Goal: Task Accomplishment & Management: Use online tool/utility

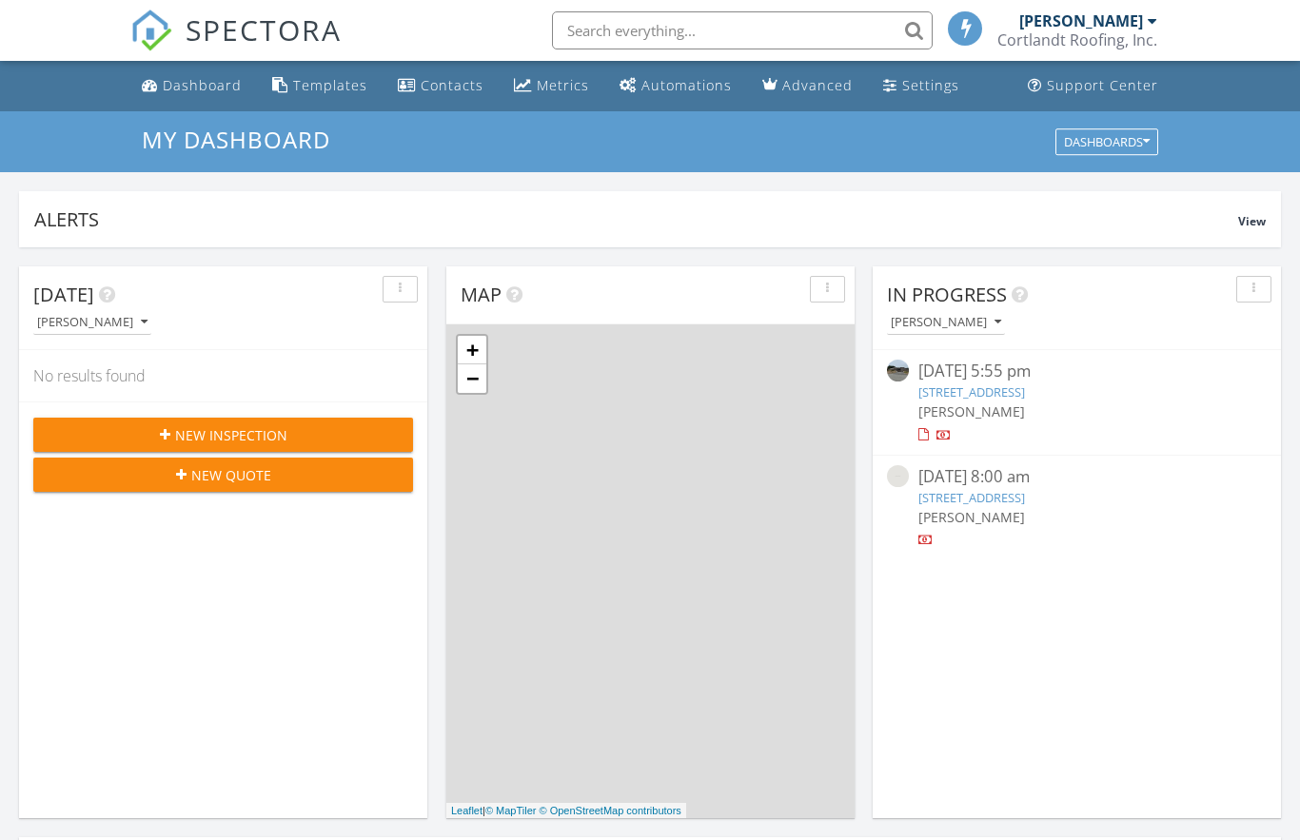
scroll to position [1733, 1301]
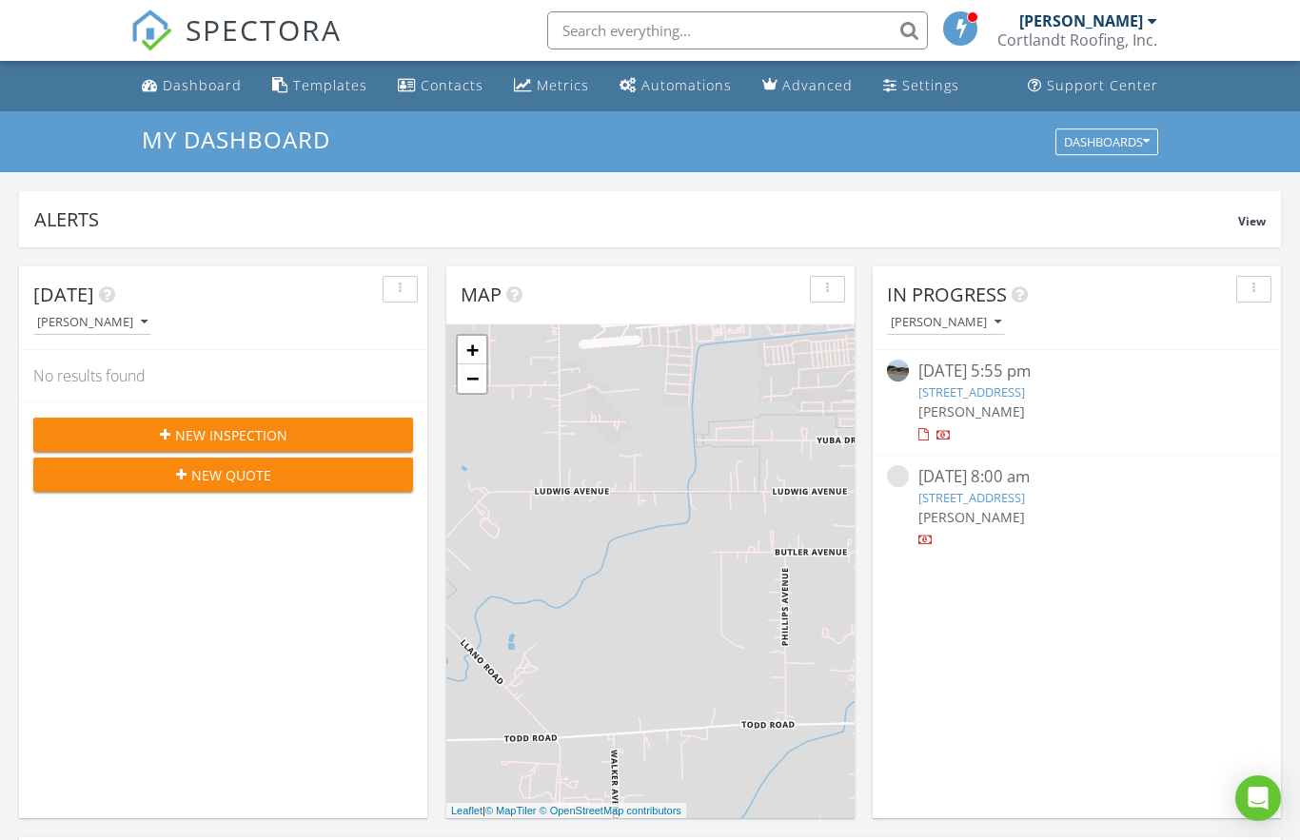
click at [1013, 387] on link "279 Grey Whale, Sea Ranch, CA 95497" at bounding box center [971, 392] width 107 height 17
click at [971, 394] on link "279 Grey Whale, Sea Ranch, CA 95497" at bounding box center [971, 392] width 107 height 17
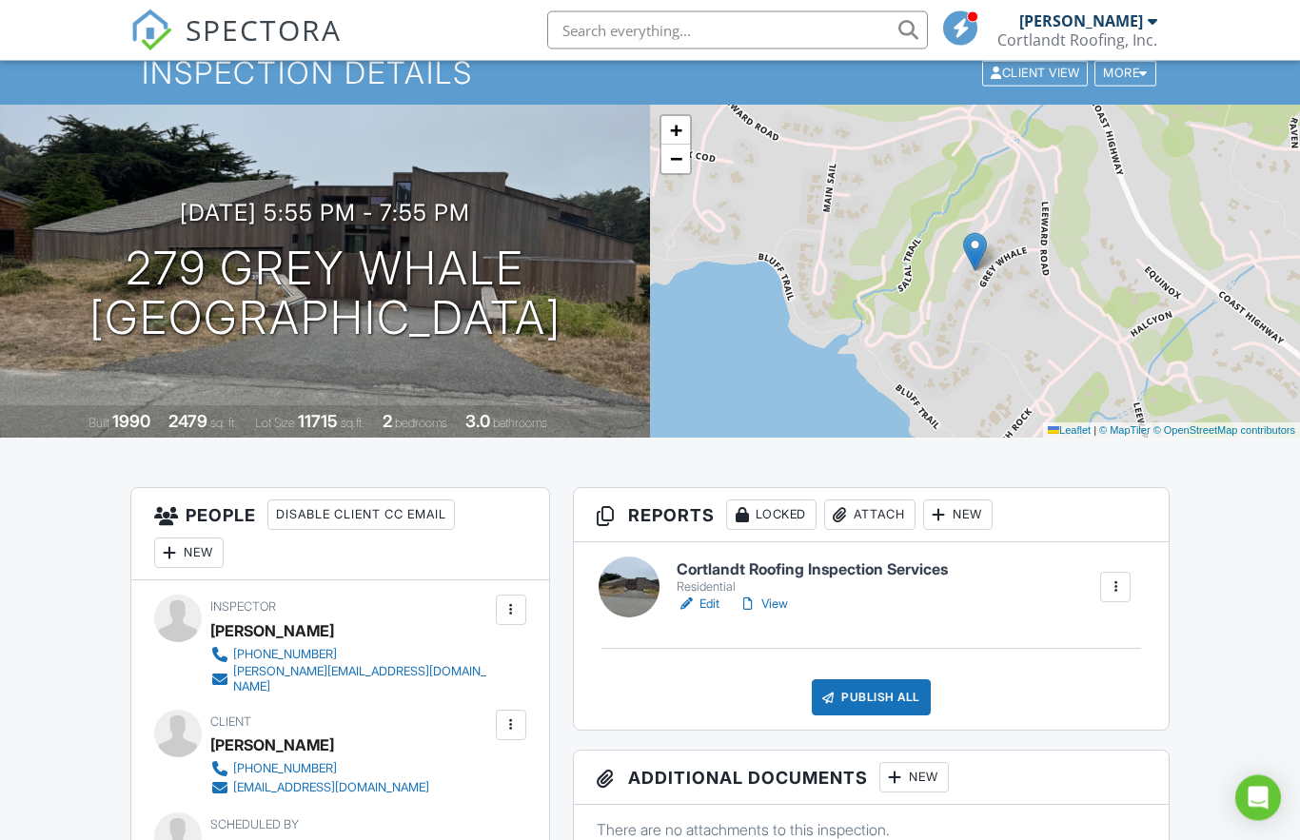
click at [704, 599] on link "Edit" at bounding box center [698, 605] width 43 height 19
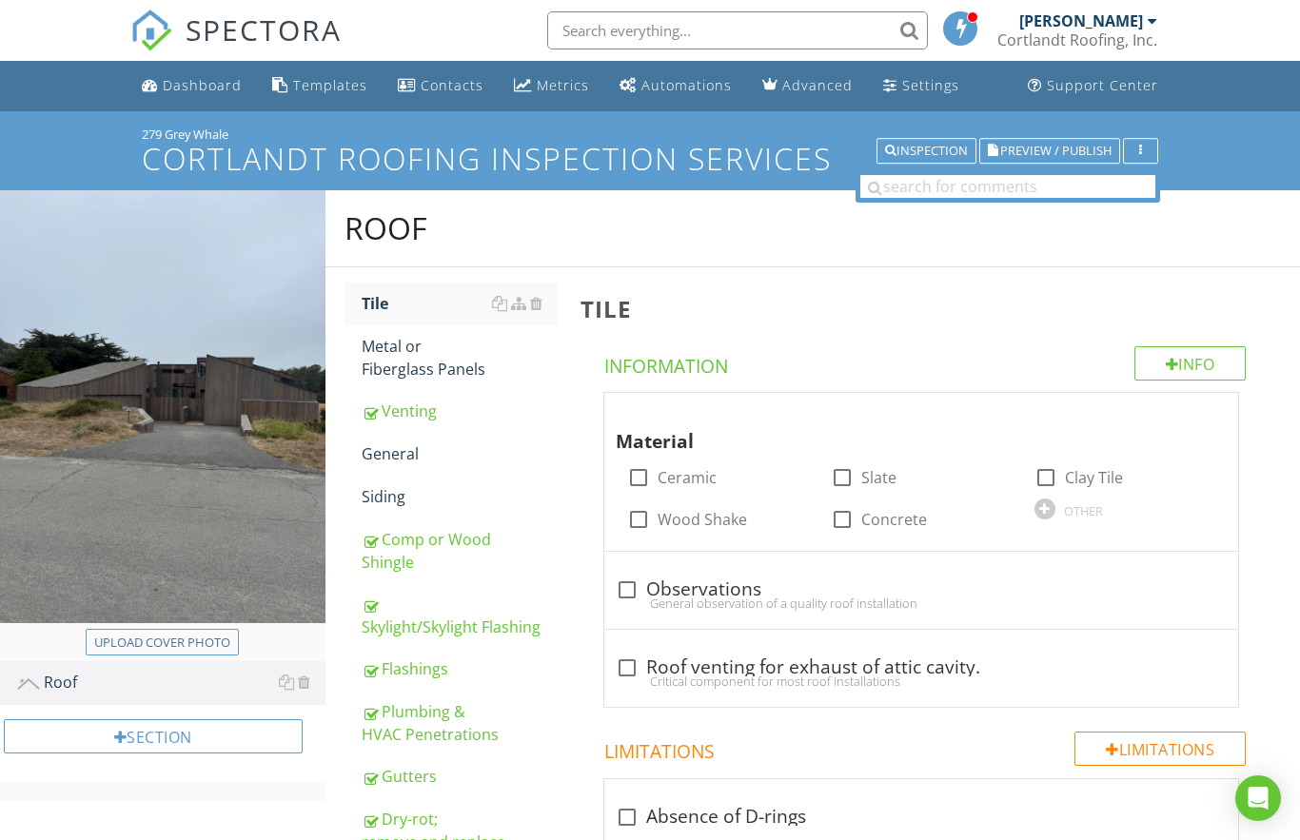
click at [399, 408] on div "Venting" at bounding box center [460, 411] width 196 height 23
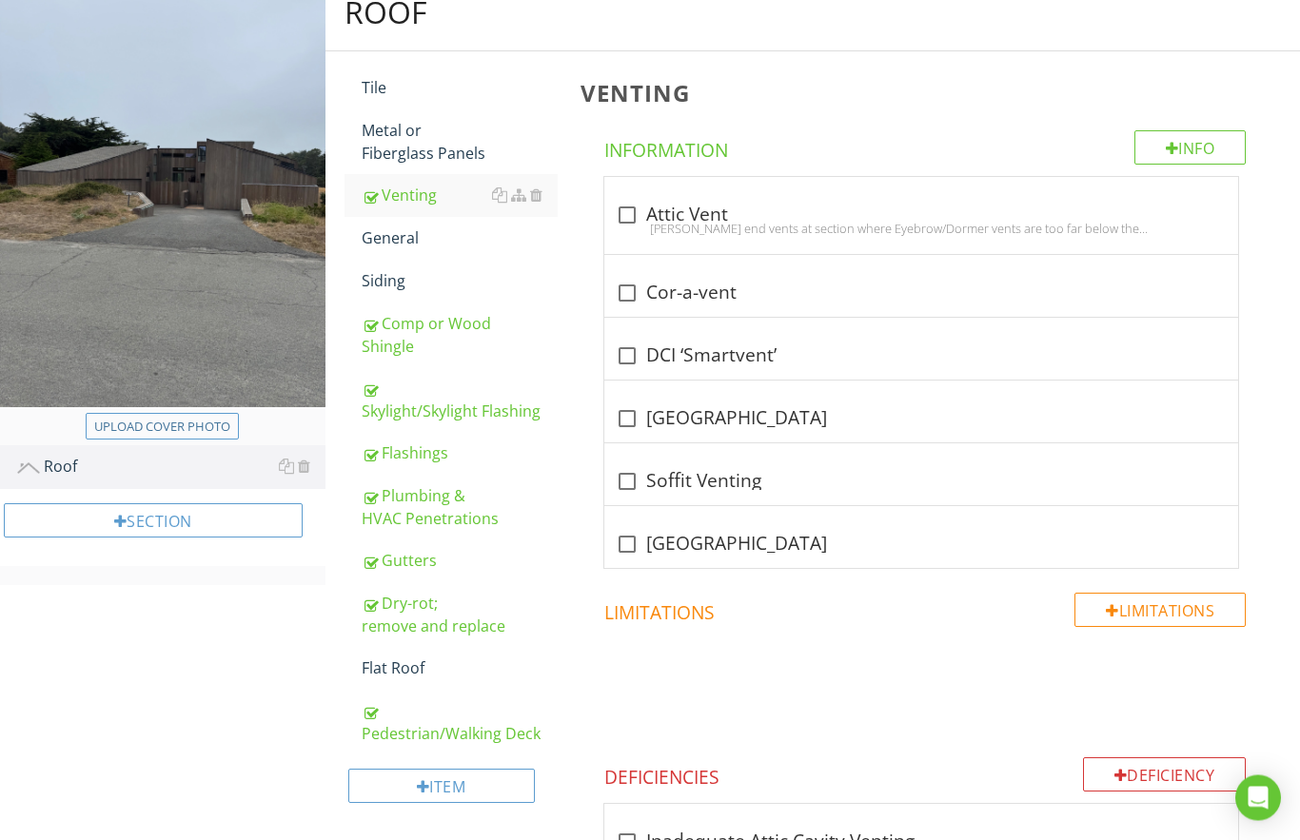
scroll to position [216, 0]
click at [389, 230] on div "General" at bounding box center [460, 238] width 196 height 23
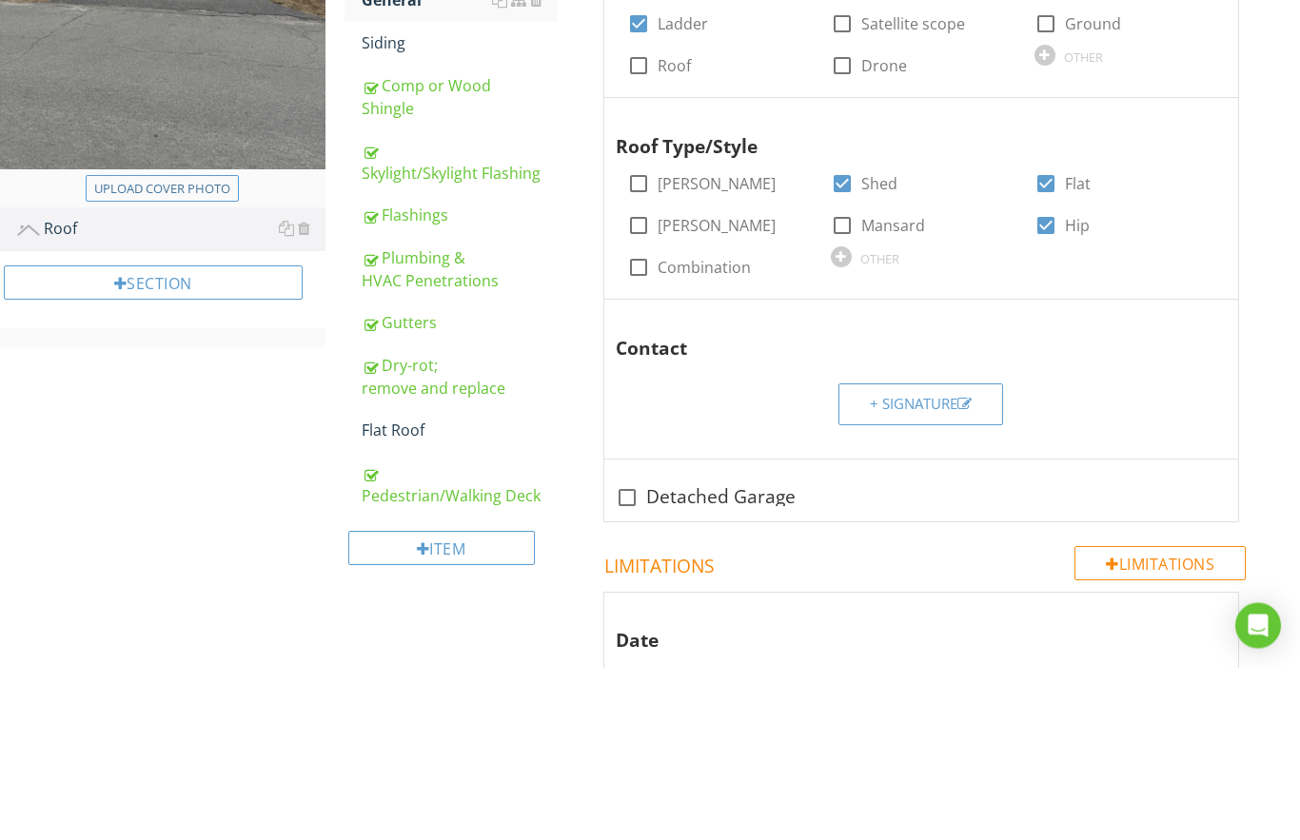
scroll to position [281, 0]
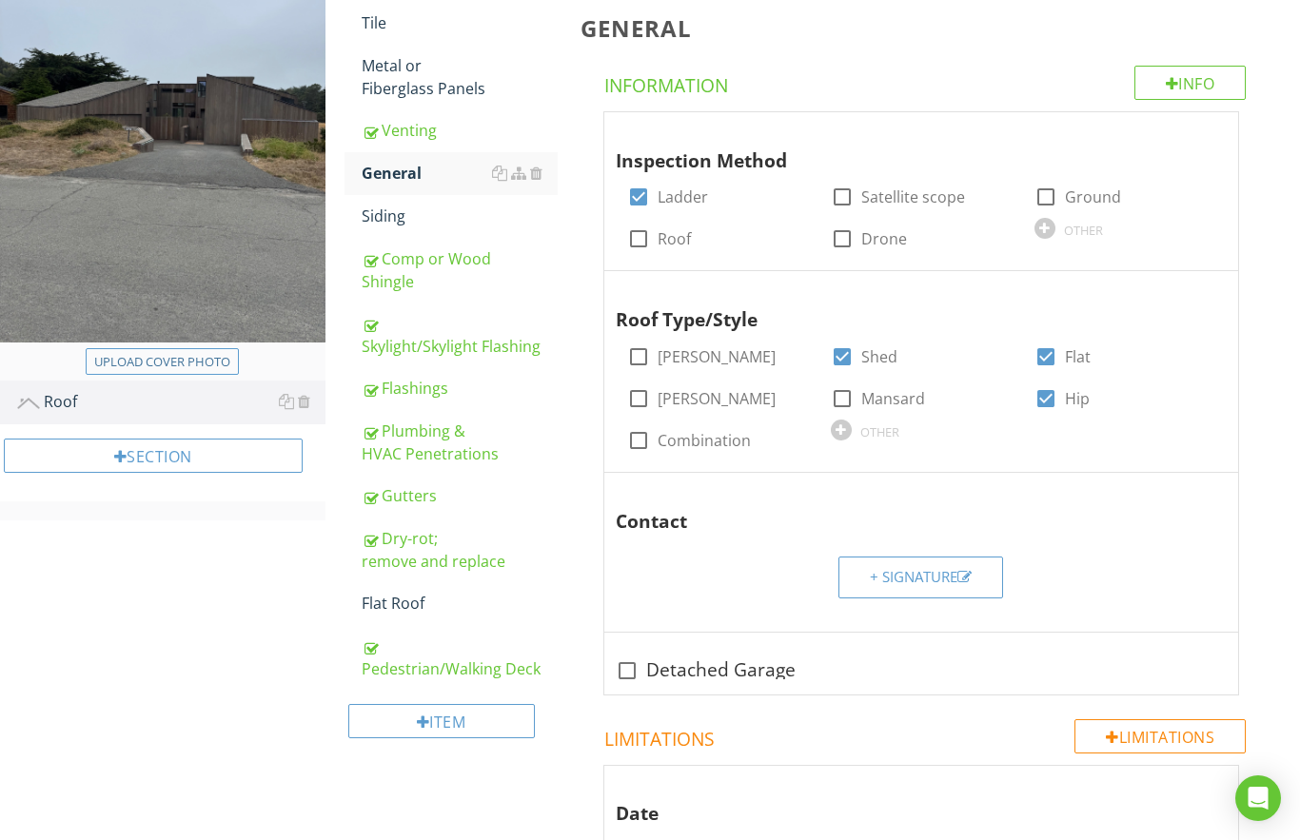
click at [376, 211] on div "Siding" at bounding box center [460, 216] width 196 height 23
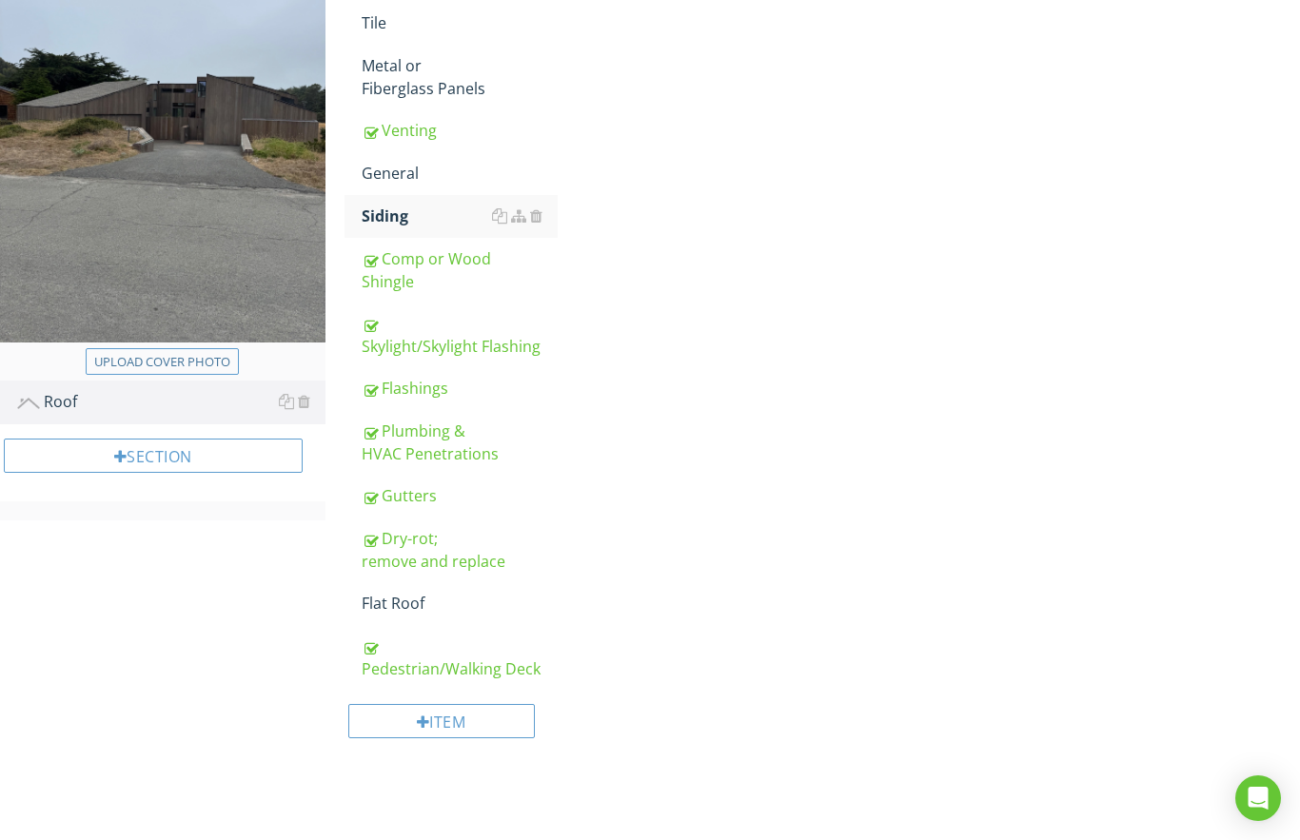
scroll to position [280, 0]
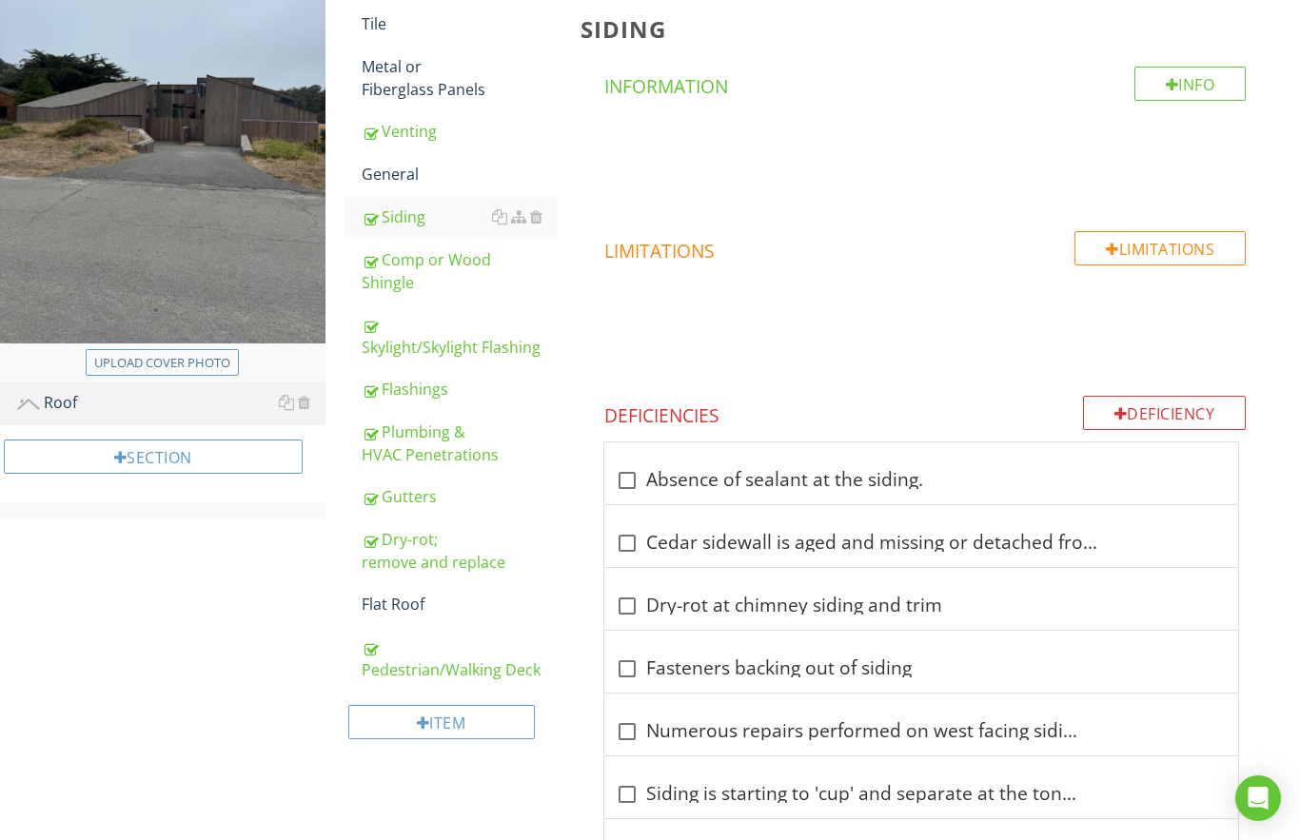
click at [405, 261] on div "Comp or Wood Shingle" at bounding box center [460, 271] width 196 height 46
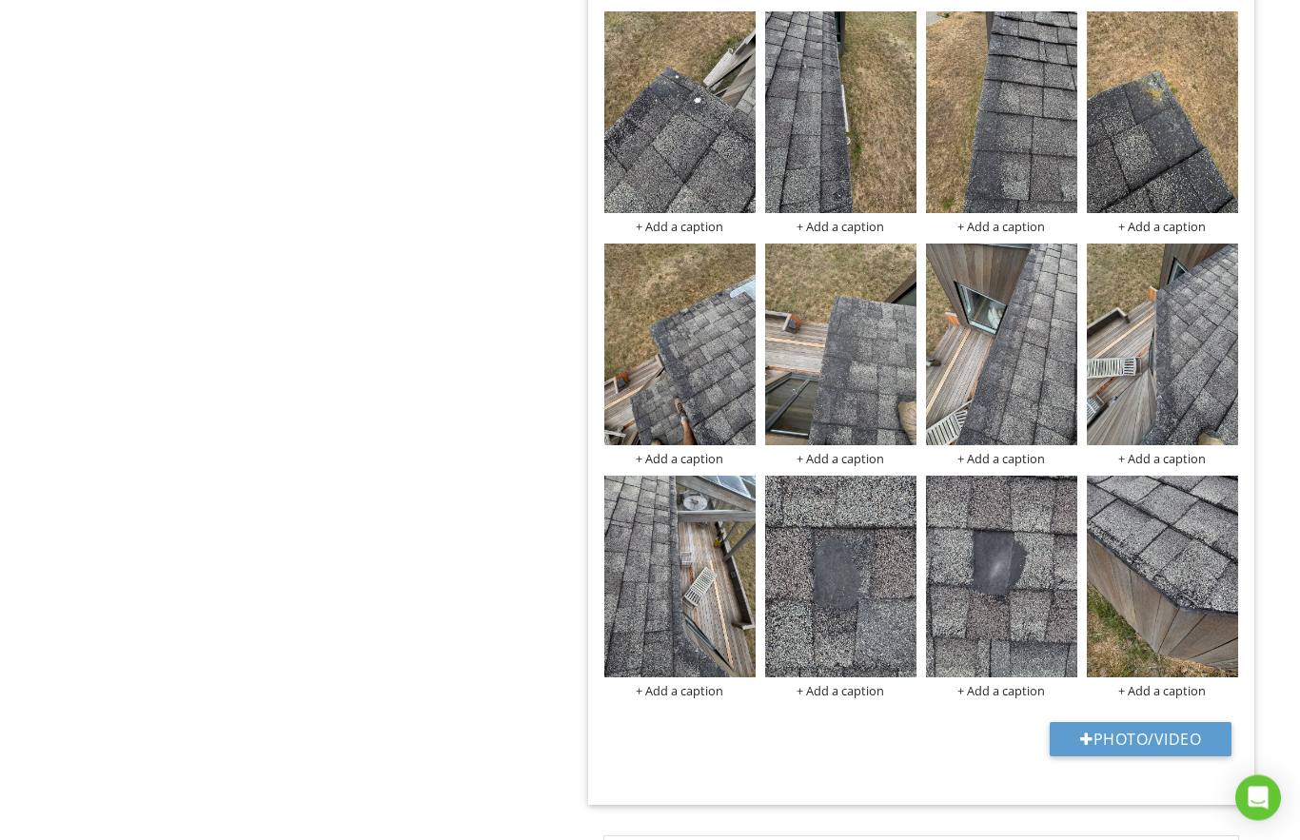
scroll to position [1544, 0]
click at [1093, 735] on button "Photo/Video" at bounding box center [1141, 739] width 182 height 34
type input "C:\fakepath\IMG_8291.jpeg"
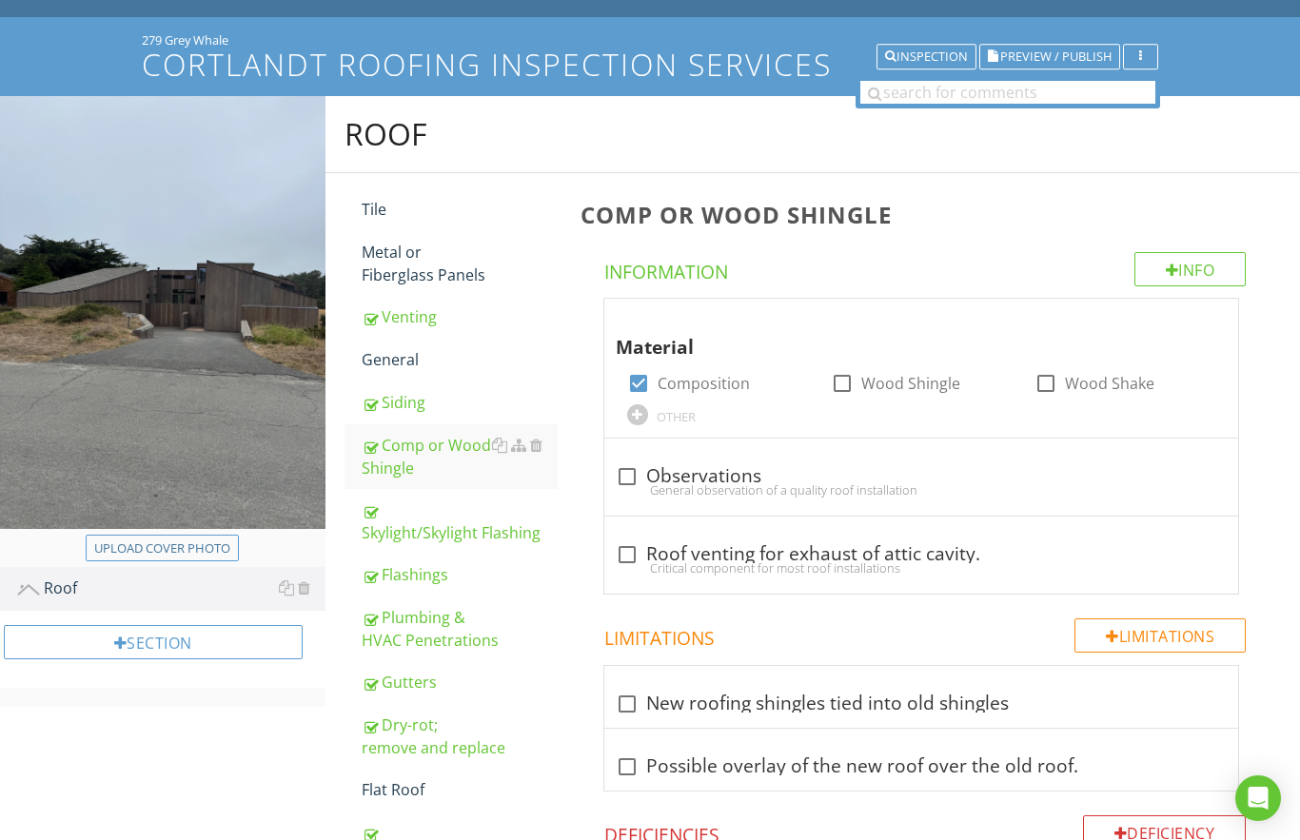
scroll to position [93, 0]
click at [398, 526] on div "Skylight/Skylight Flashing" at bounding box center [460, 523] width 196 height 46
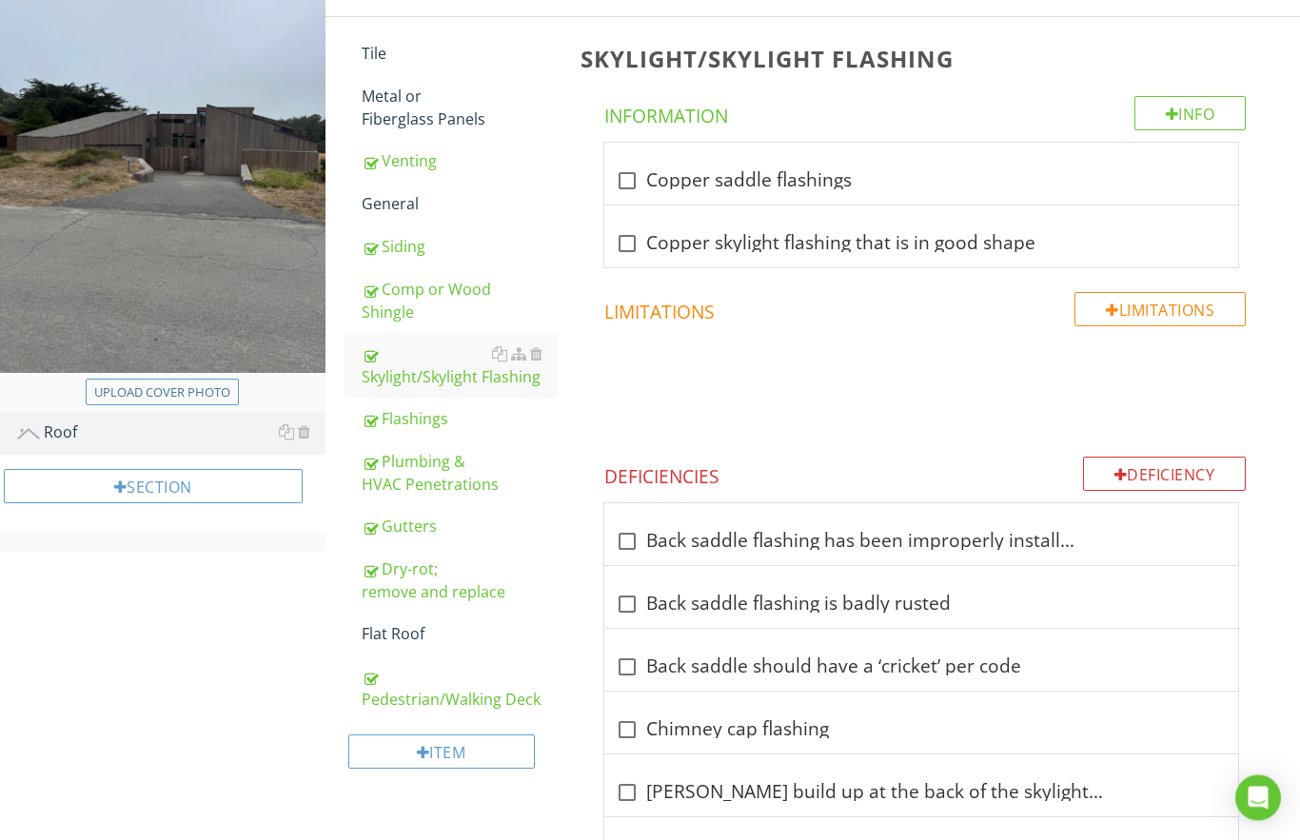
scroll to position [259, 0]
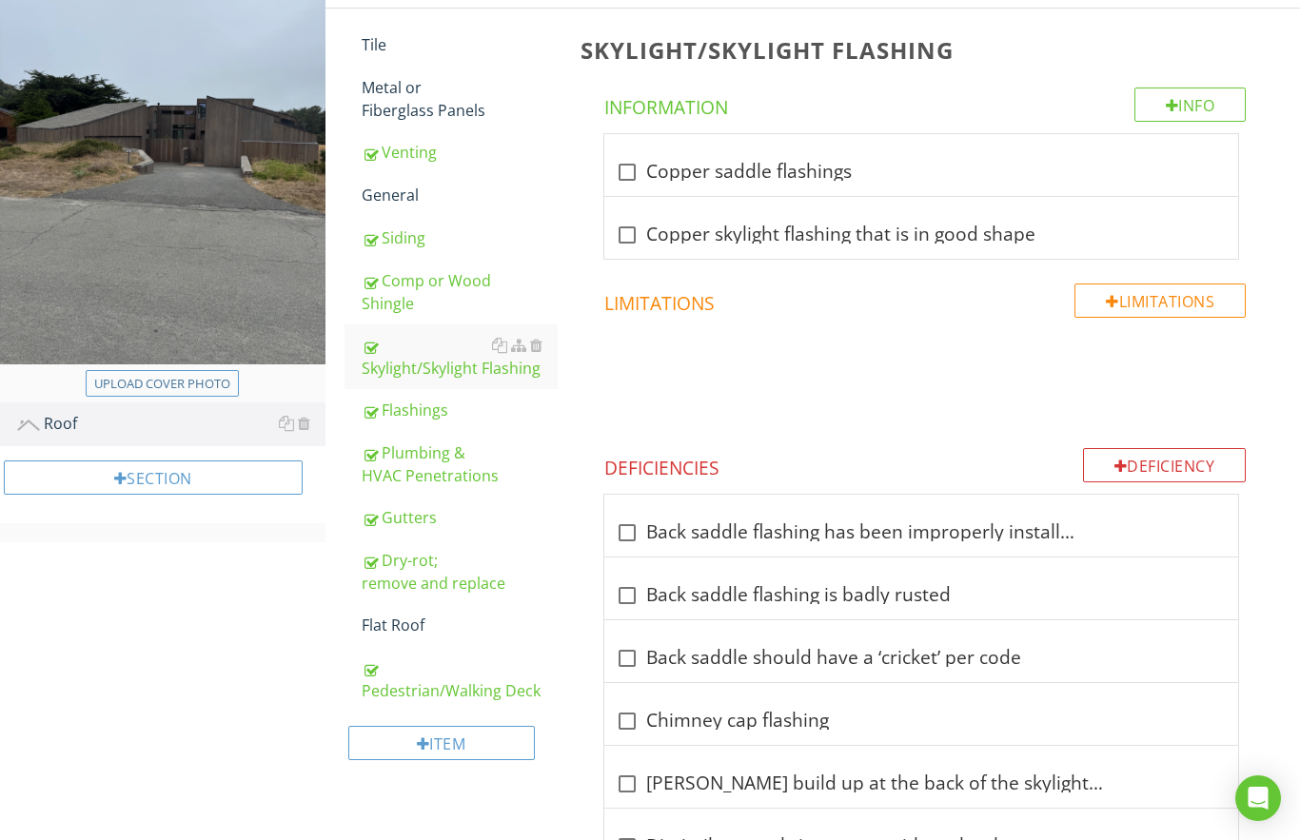
click at [405, 409] on div "Flashings" at bounding box center [460, 410] width 196 height 23
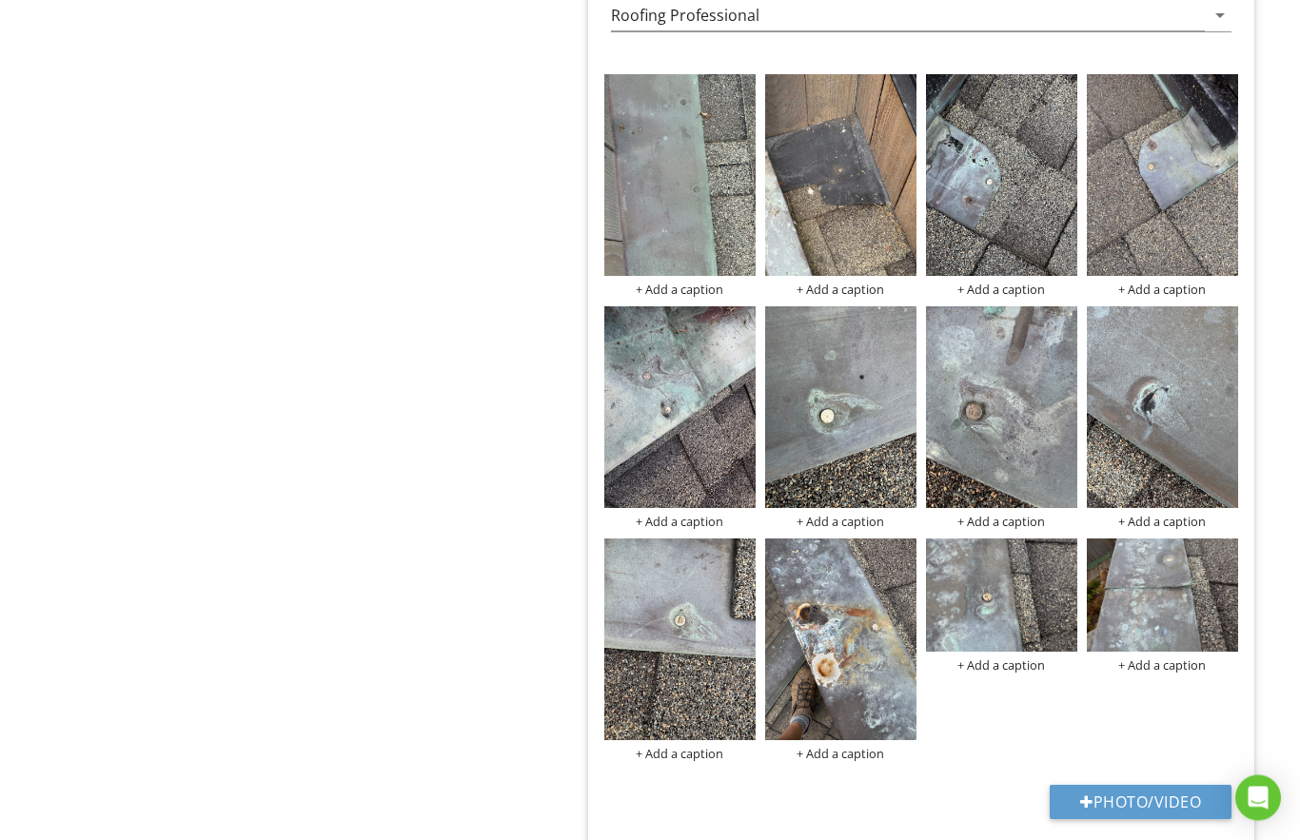
scroll to position [6141, 0]
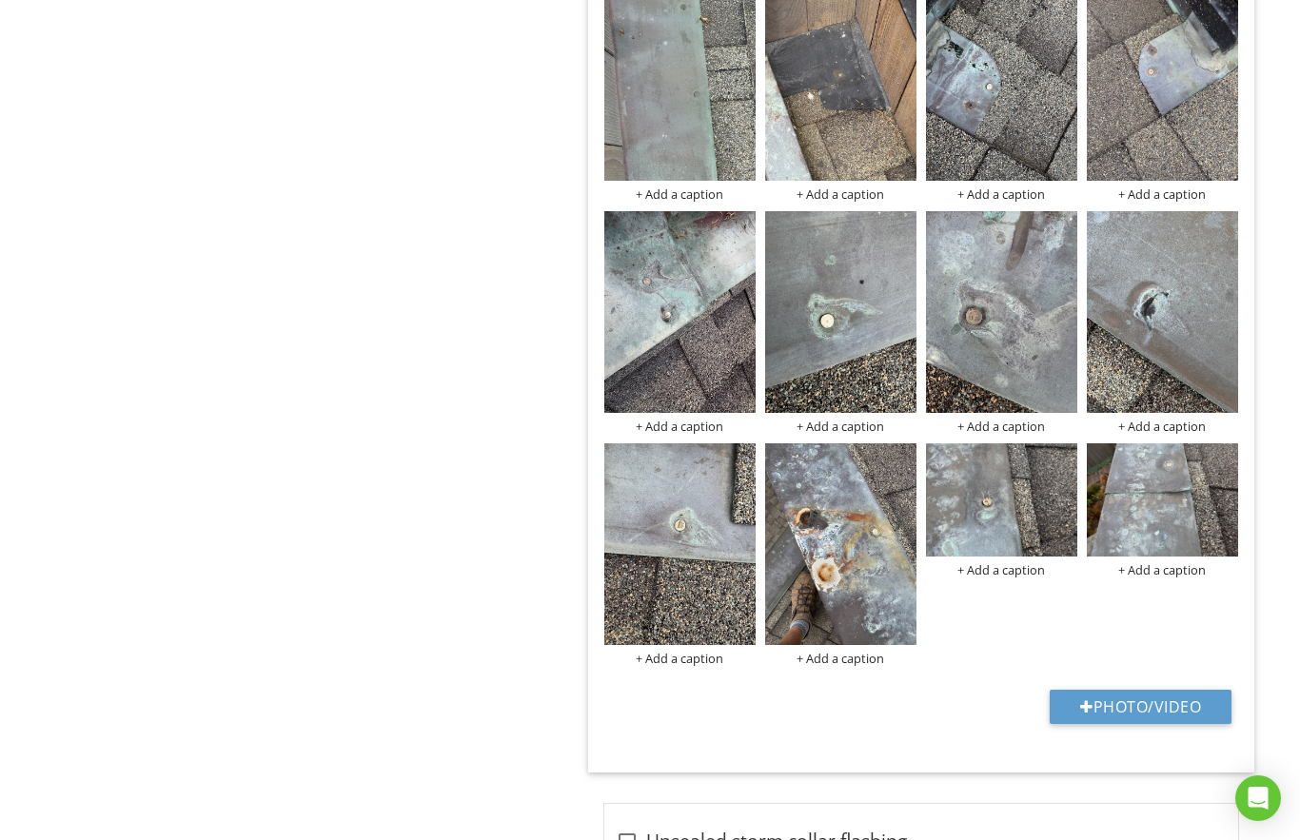
click at [1094, 695] on button "Photo/Video" at bounding box center [1141, 707] width 182 height 34
type input "C:\fakepath\IMG_8265.jpeg"
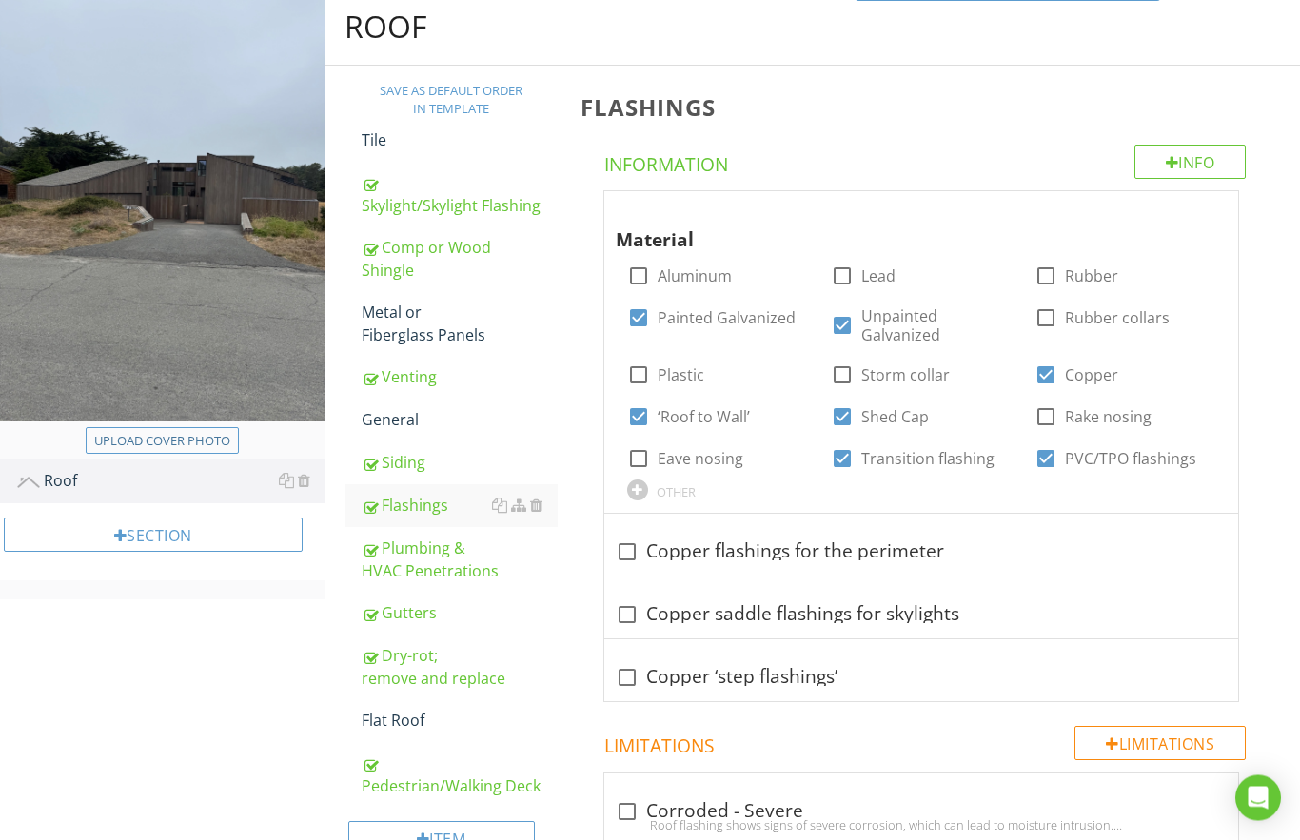
scroll to position [255, 0]
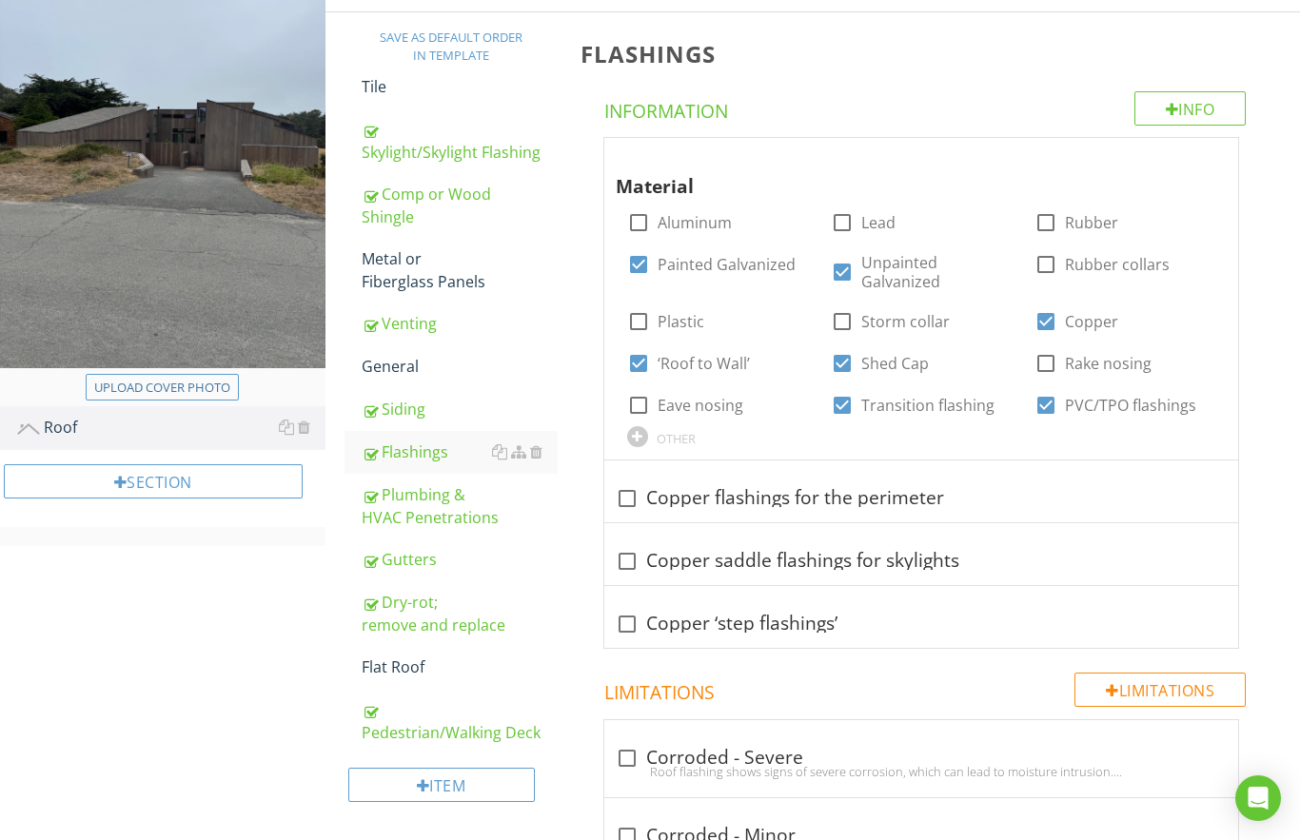
click at [395, 663] on div "Flat Roof" at bounding box center [460, 667] width 196 height 23
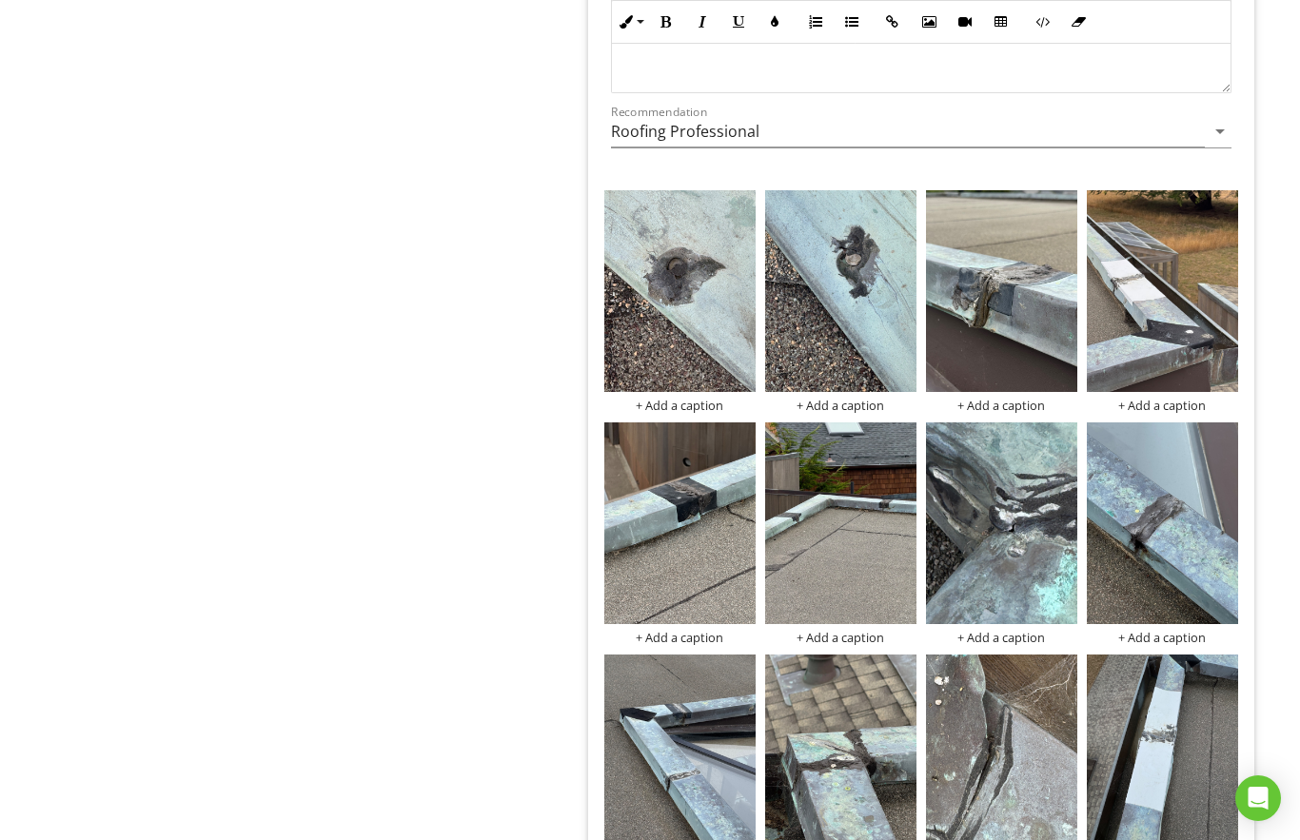
scroll to position [4252, 0]
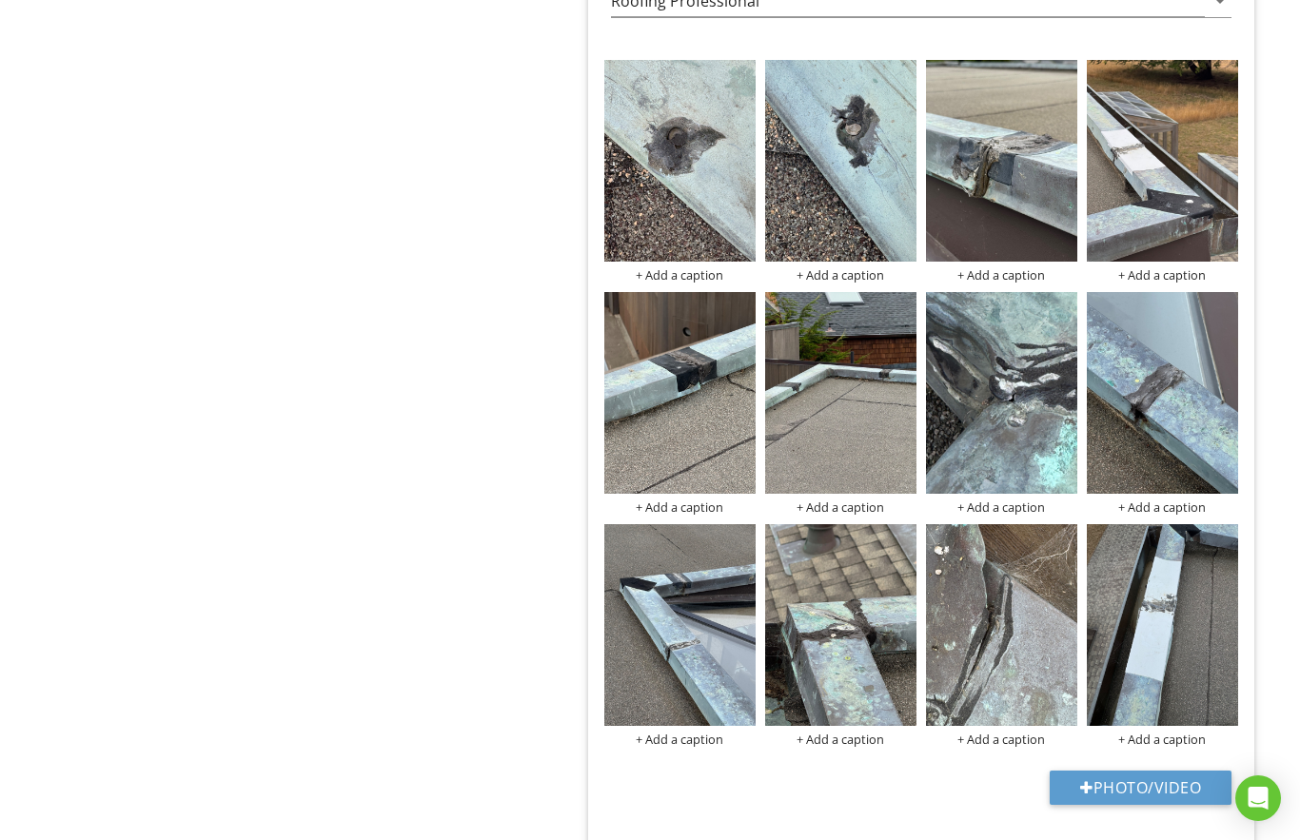
click at [1089, 788] on button "Photo/Video" at bounding box center [1141, 788] width 182 height 34
click at [1088, 791] on button "Photo/Video" at bounding box center [1141, 788] width 182 height 34
type input "C:\fakepath\IMG_8284.jpeg"
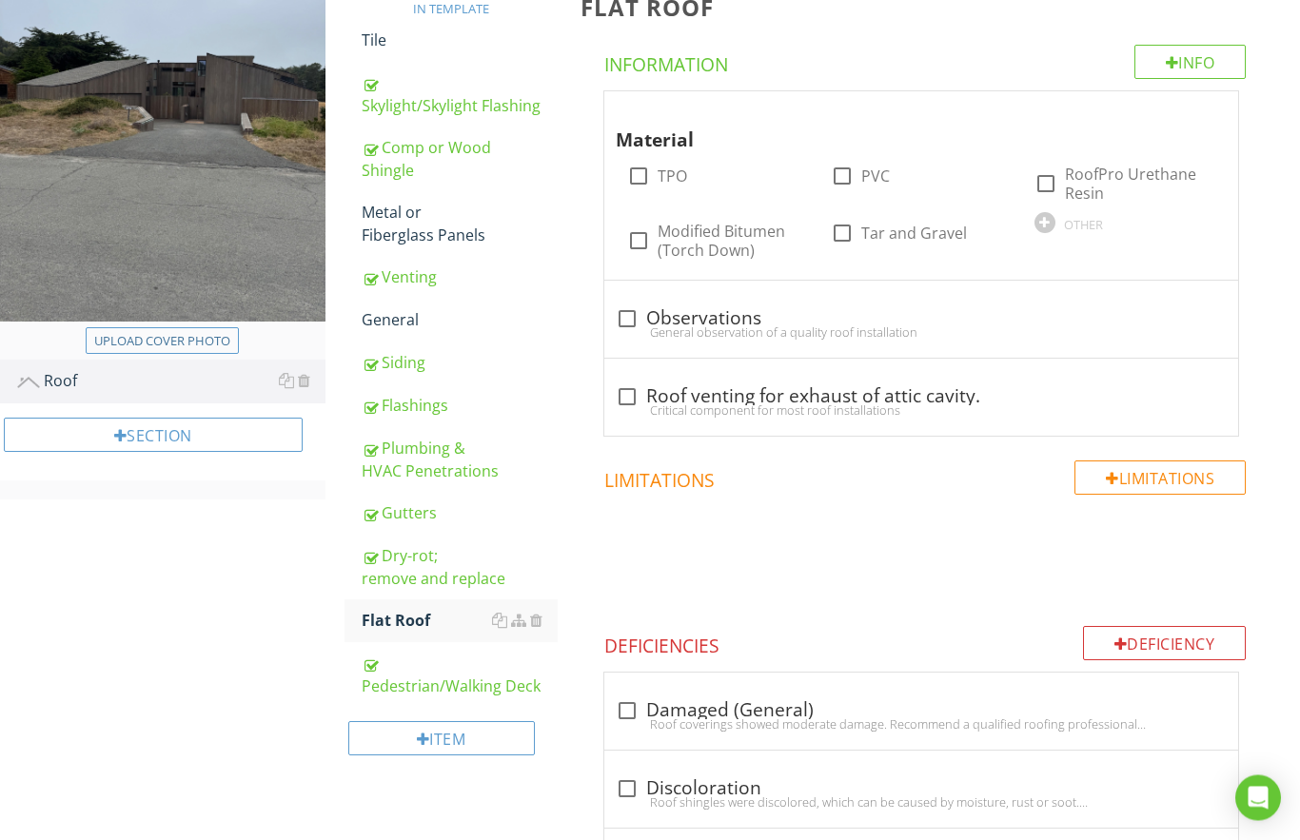
scroll to position [302, 0]
click at [415, 463] on div "Plumbing & HVAC Penetrations" at bounding box center [460, 460] width 196 height 46
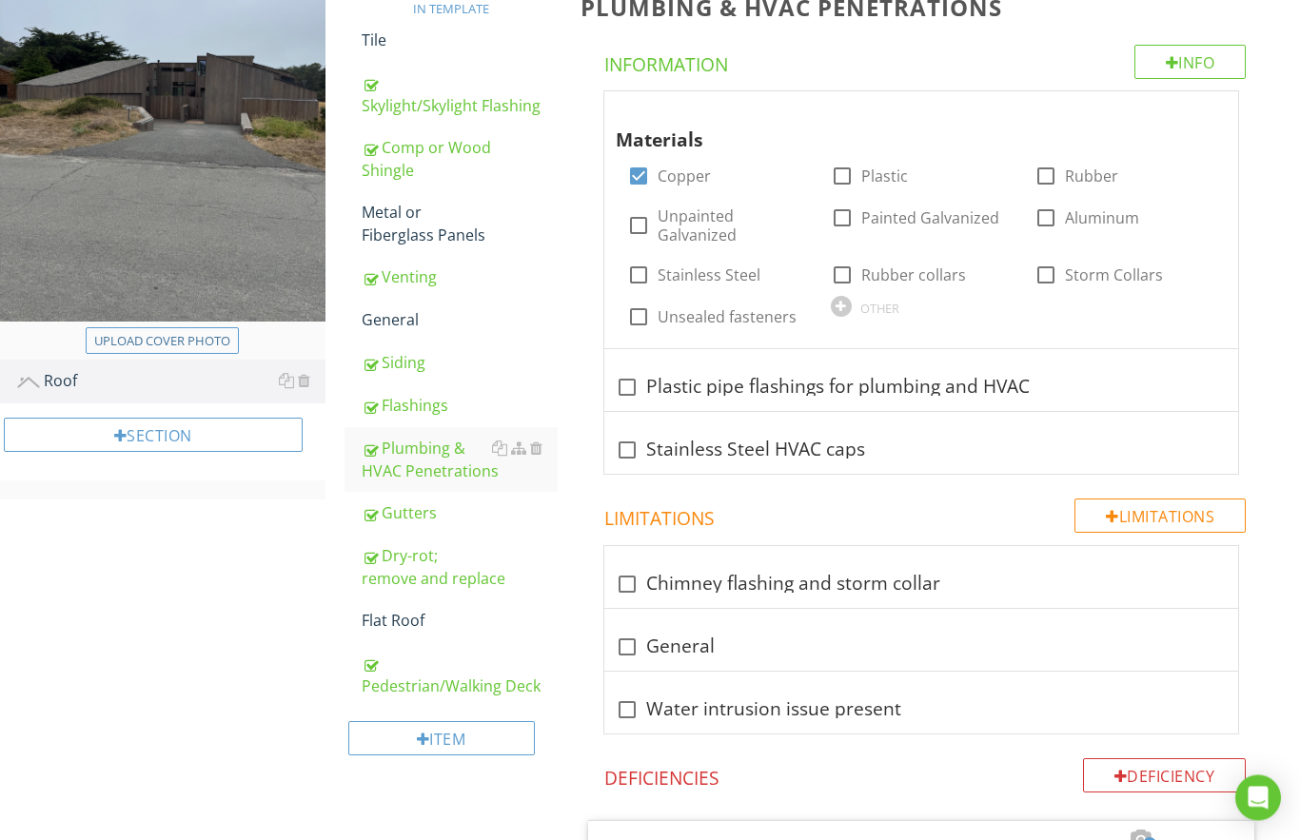
scroll to position [302, 0]
click at [402, 409] on div "Flashings" at bounding box center [460, 405] width 196 height 23
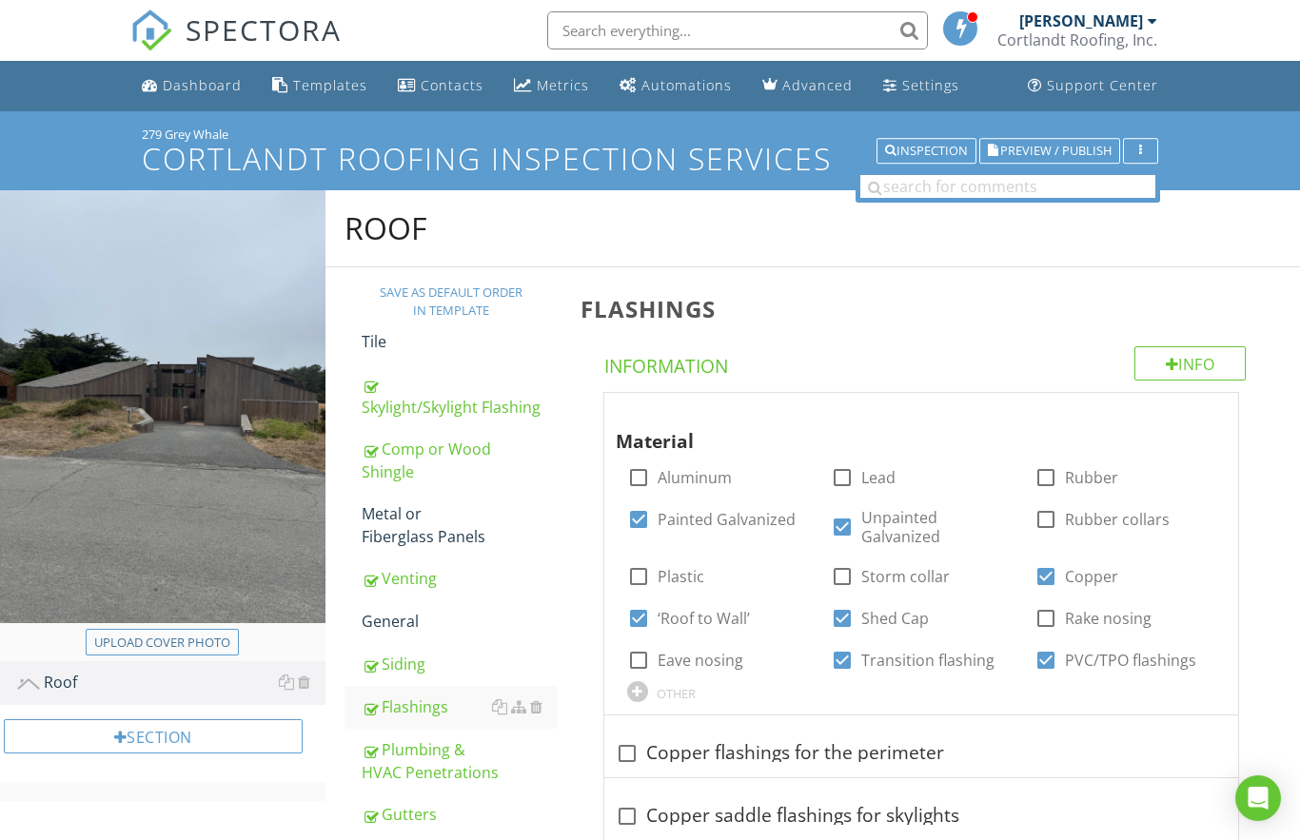
click at [1034, 157] on span "Preview / Publish" at bounding box center [1055, 151] width 111 height 12
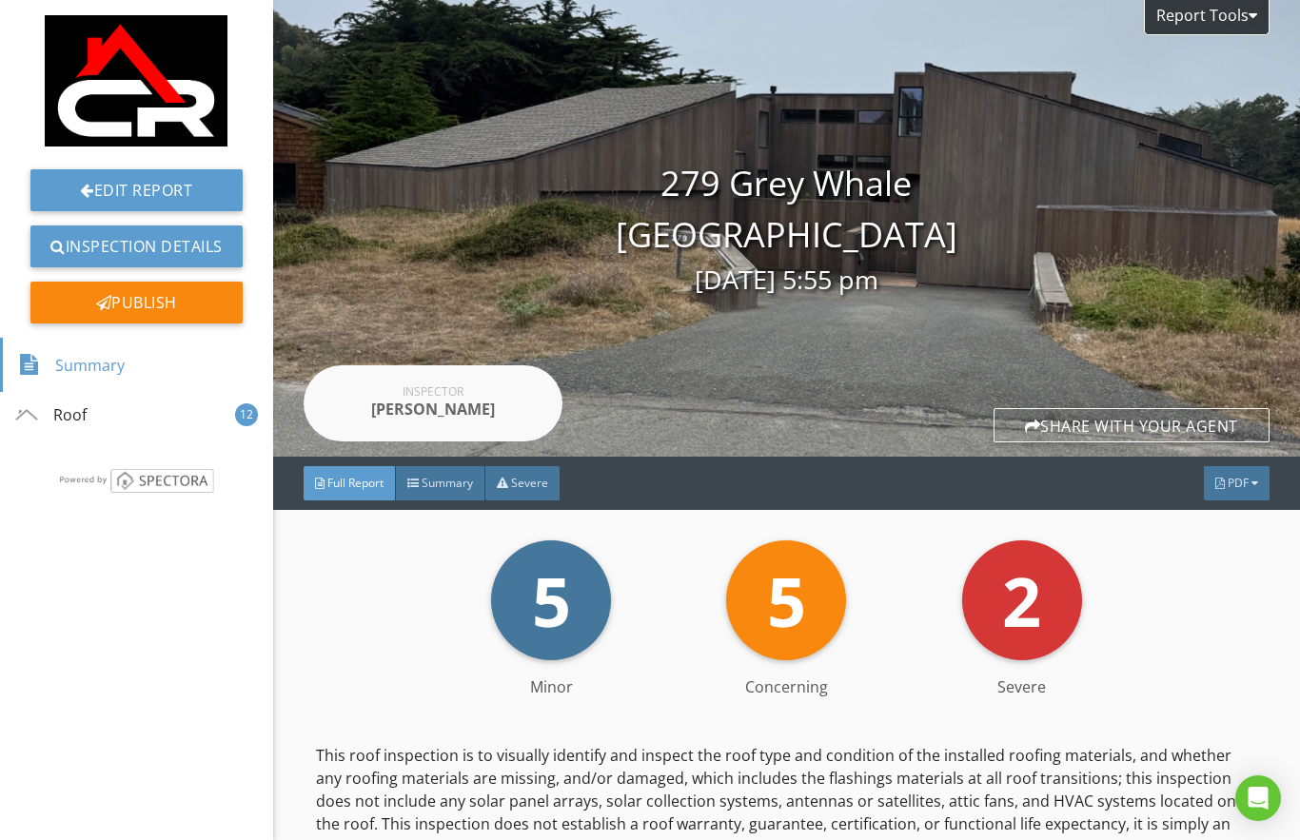
click at [104, 194] on link "Edit Report" at bounding box center [136, 190] width 212 height 42
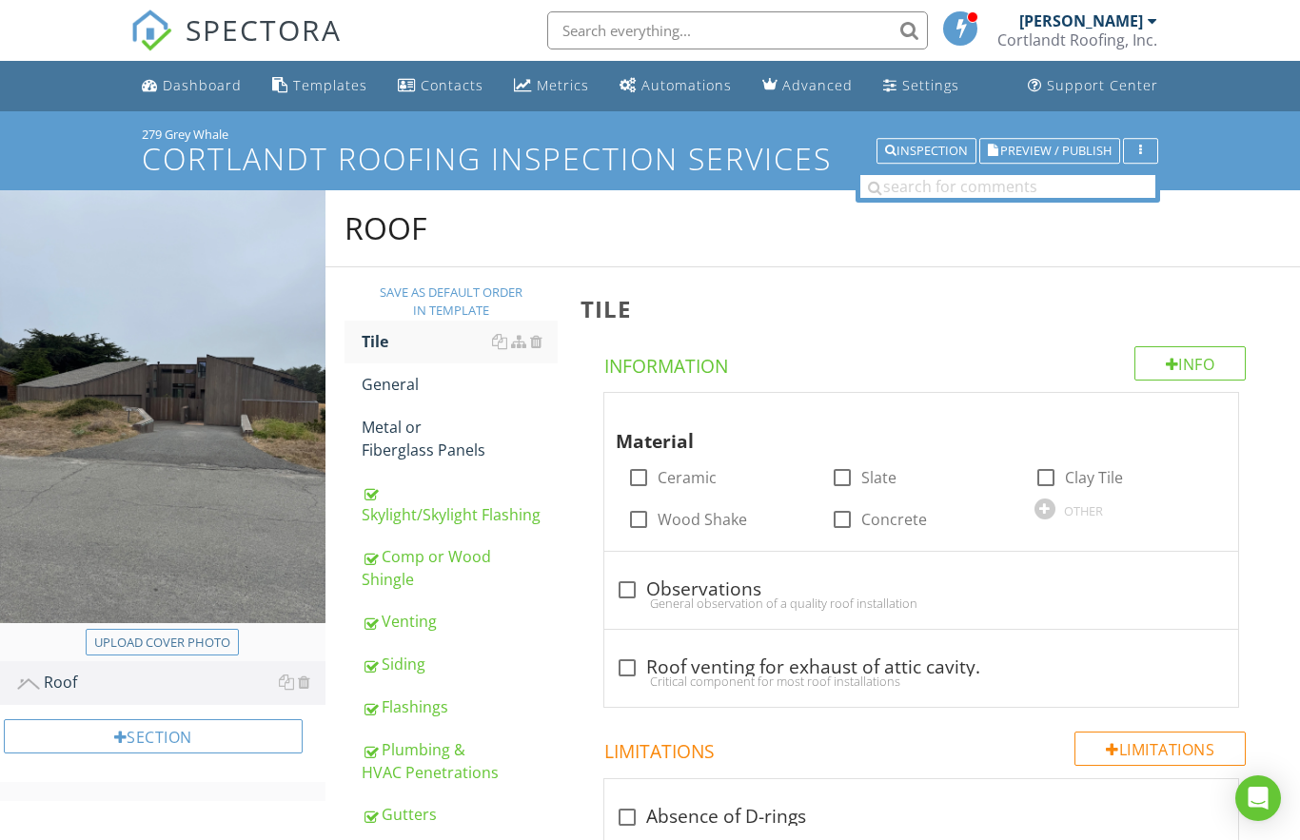
click at [395, 443] on div "Metal or Fiberglass Panels" at bounding box center [460, 439] width 196 height 46
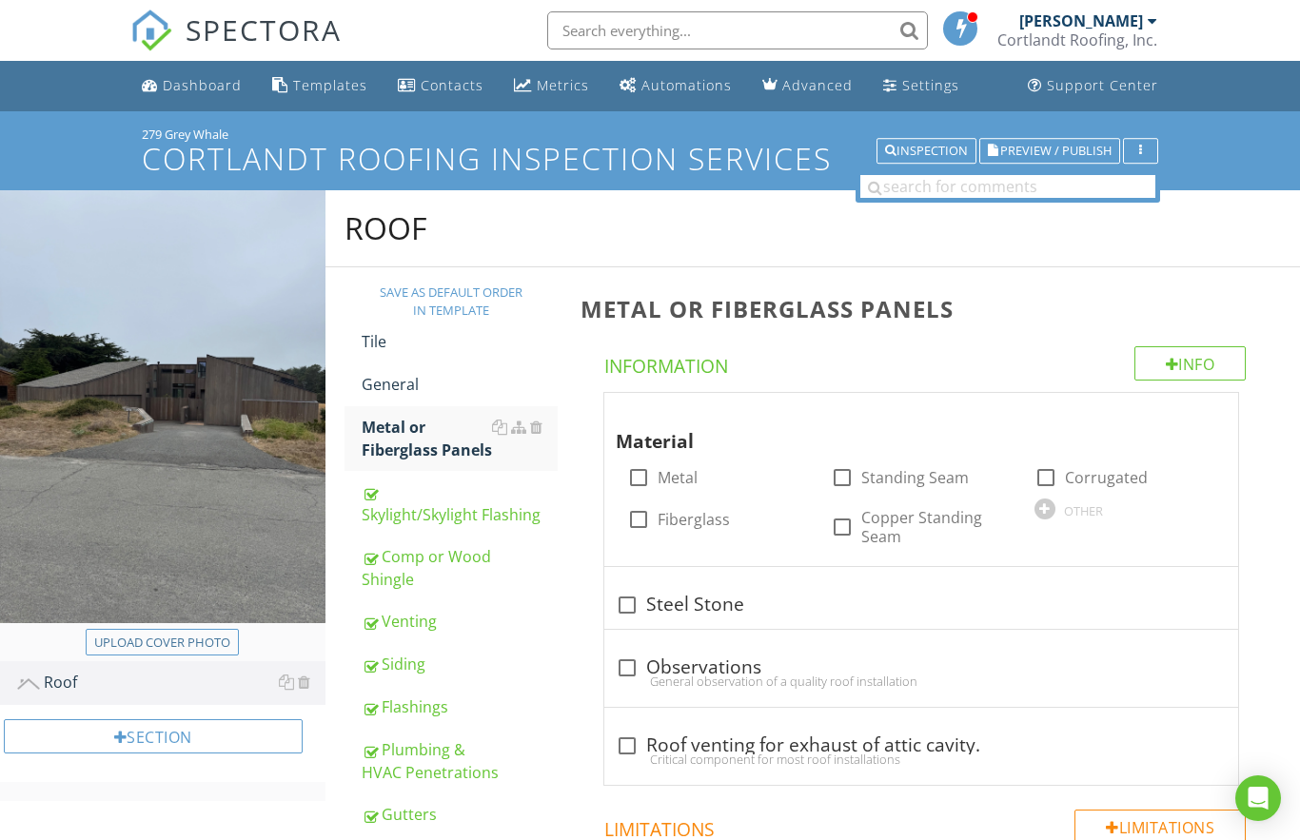
click at [1181, 353] on div "Info" at bounding box center [1190, 363] width 112 height 34
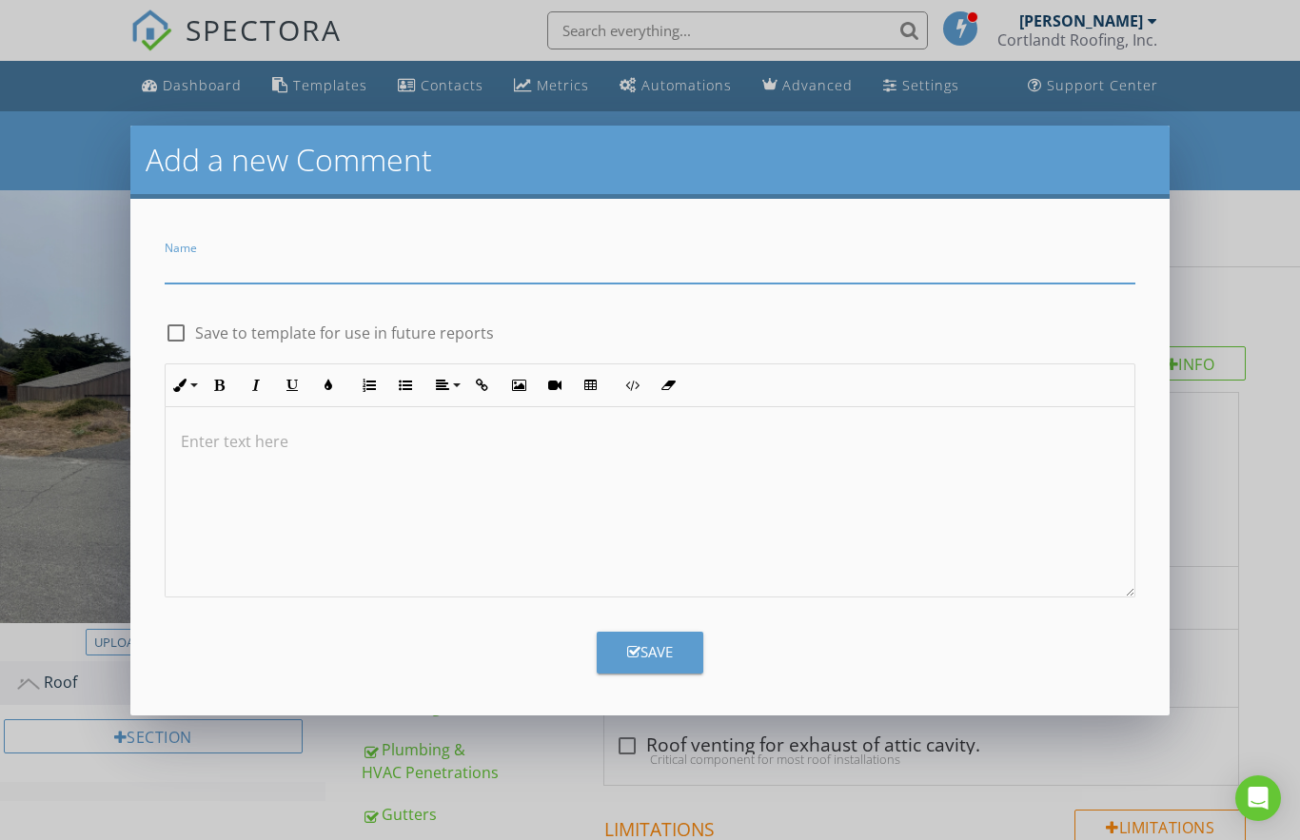
click at [176, 281] on input "Name" at bounding box center [651, 267] width 972 height 31
type input "Clear polycarbonate"
click at [174, 335] on div at bounding box center [176, 333] width 32 height 32
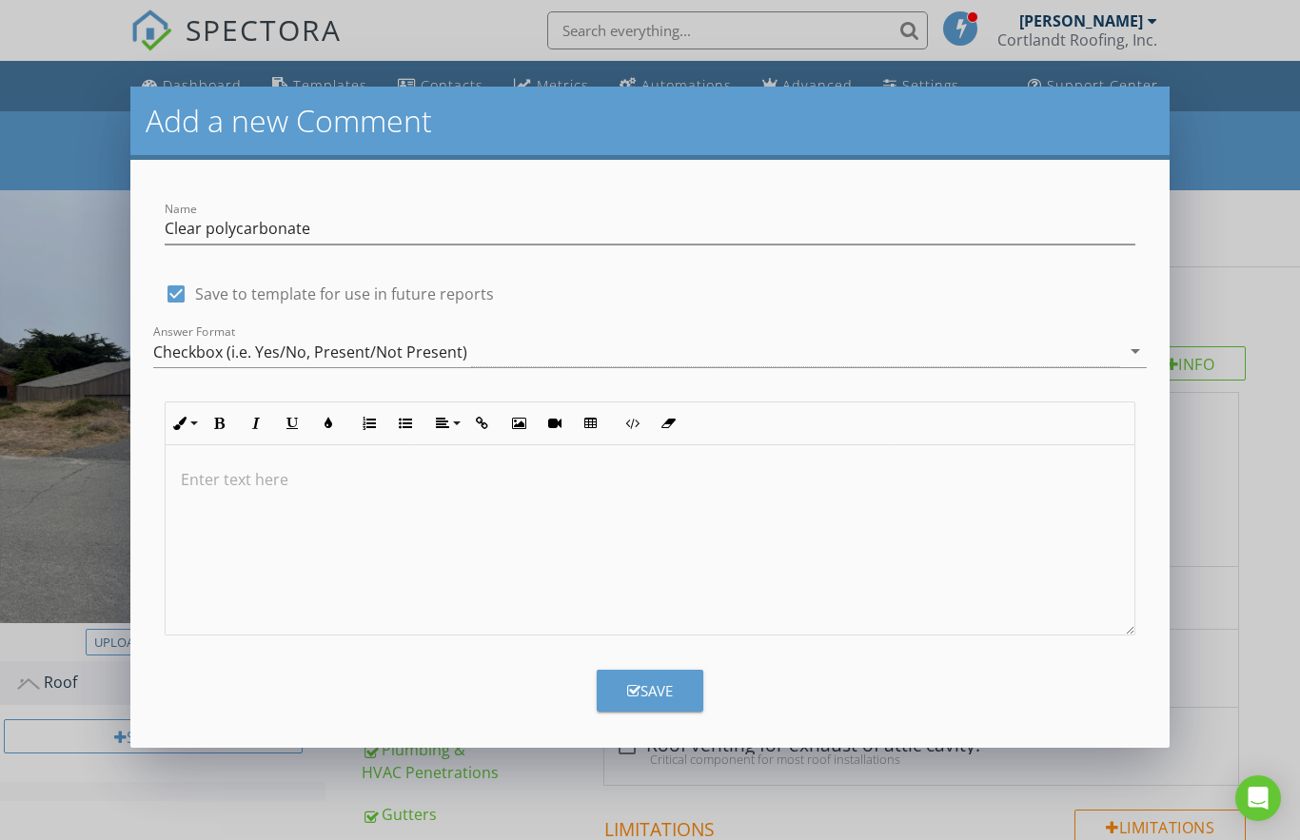
click at [641, 682] on div "Save" at bounding box center [650, 691] width 46 height 22
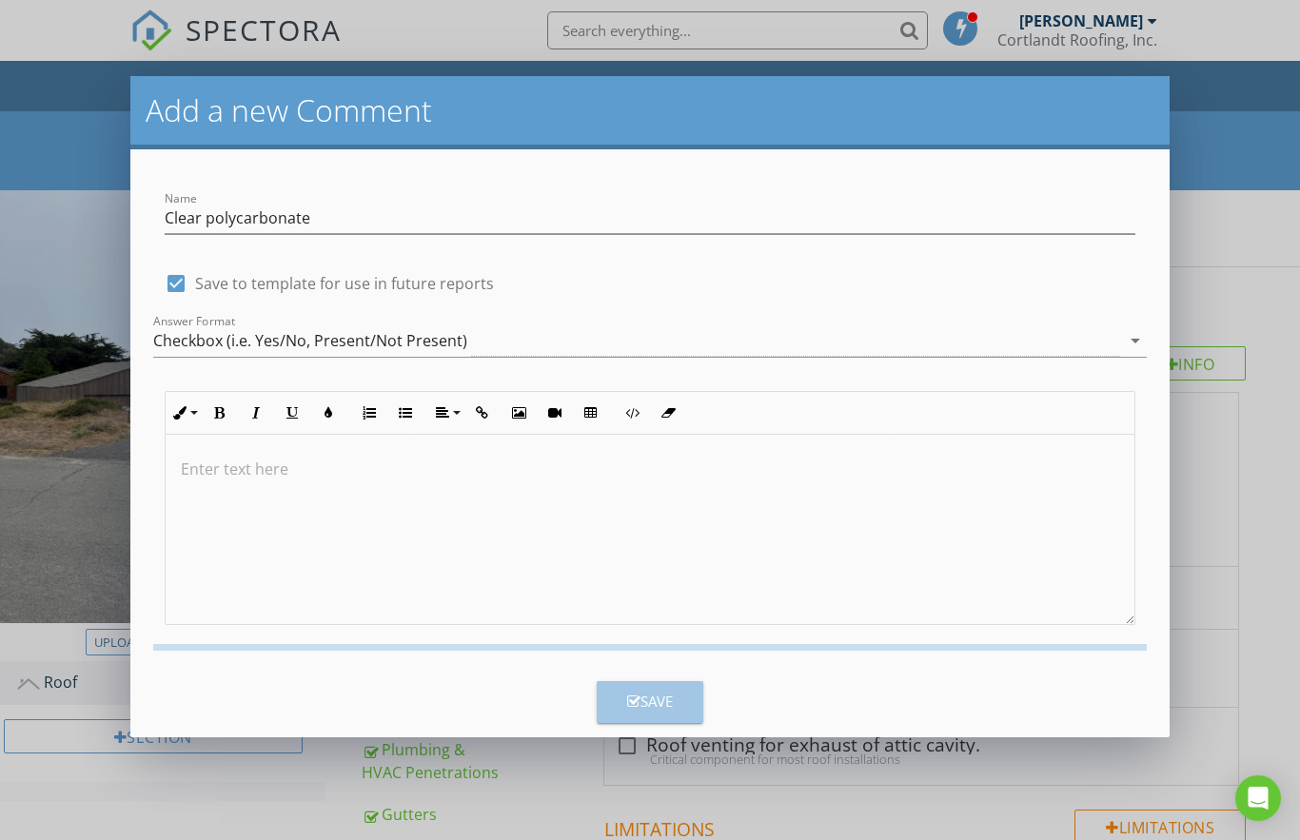
checkbox input "false"
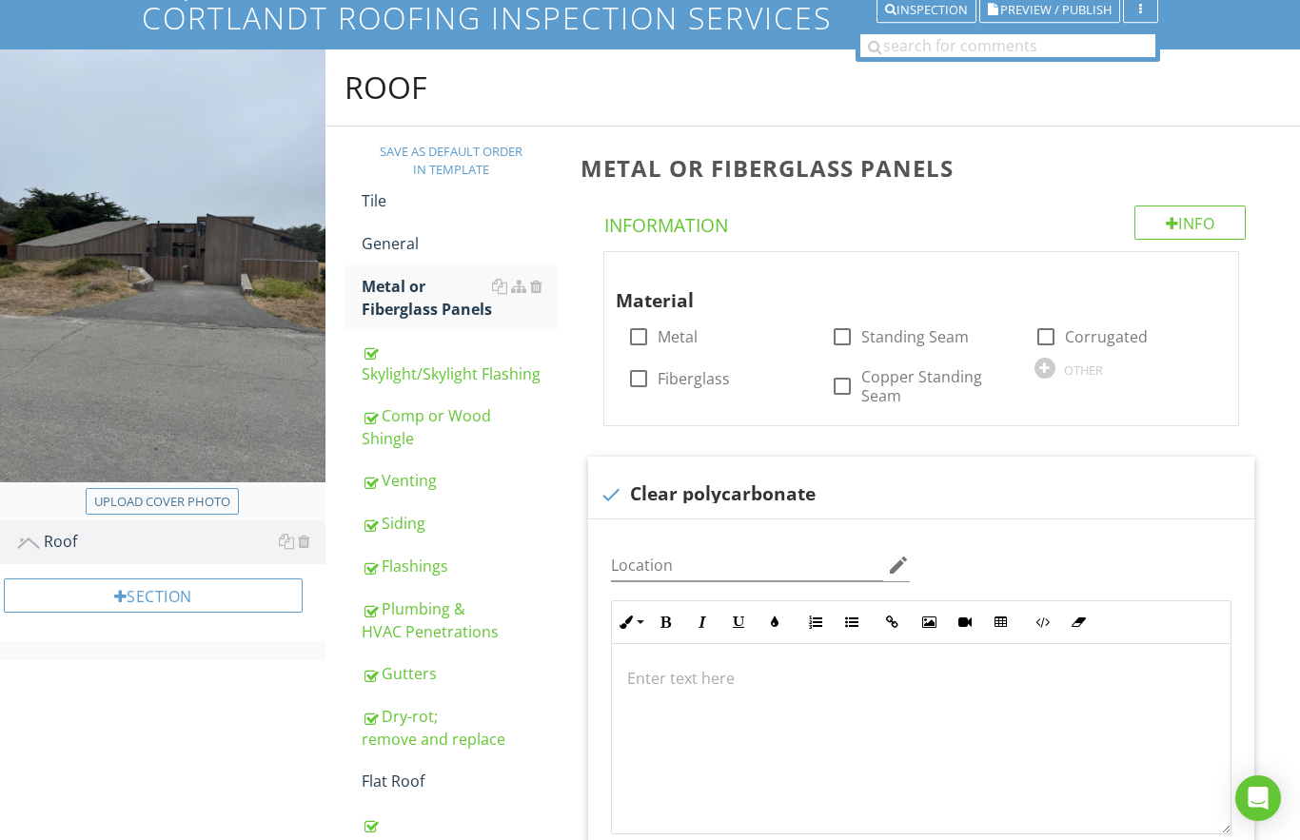
scroll to position [85, 0]
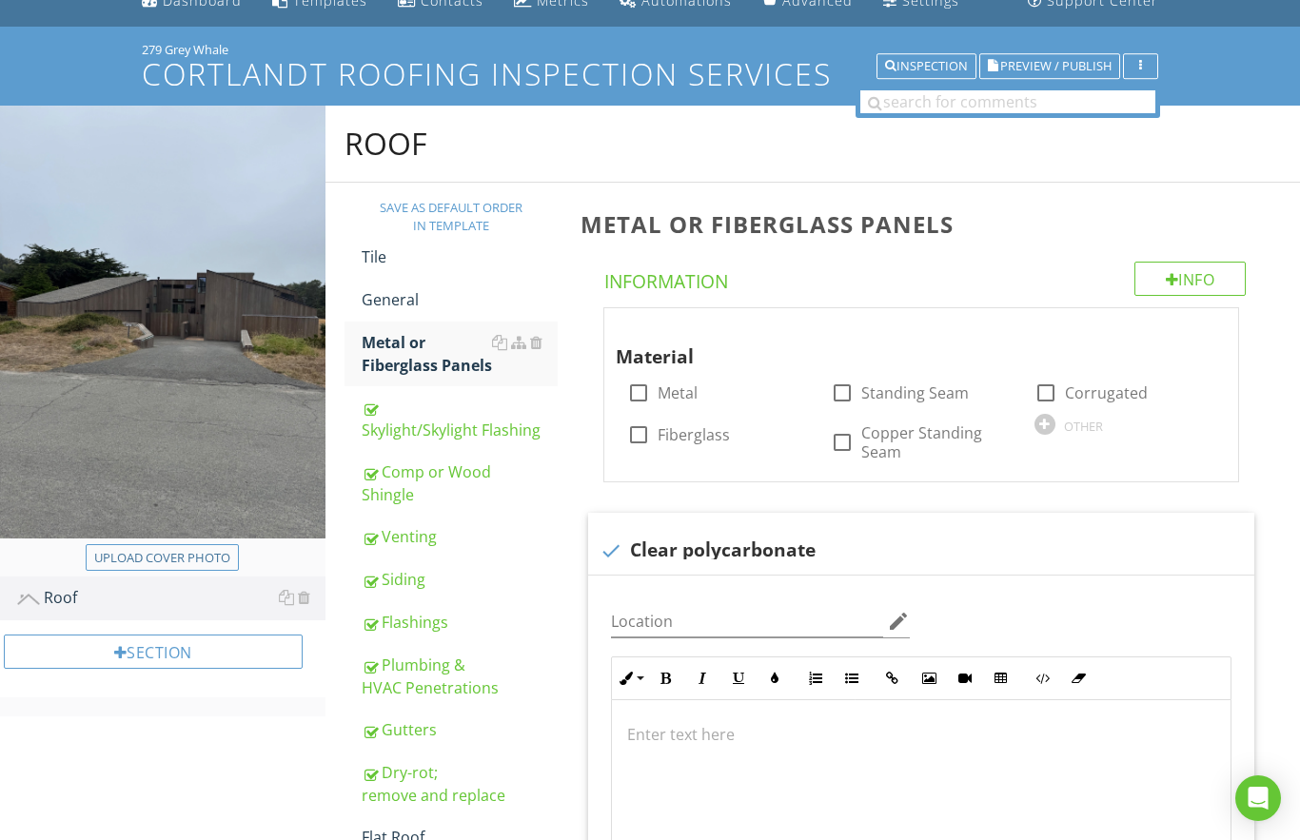
click at [1052, 419] on div at bounding box center [1045, 424] width 21 height 21
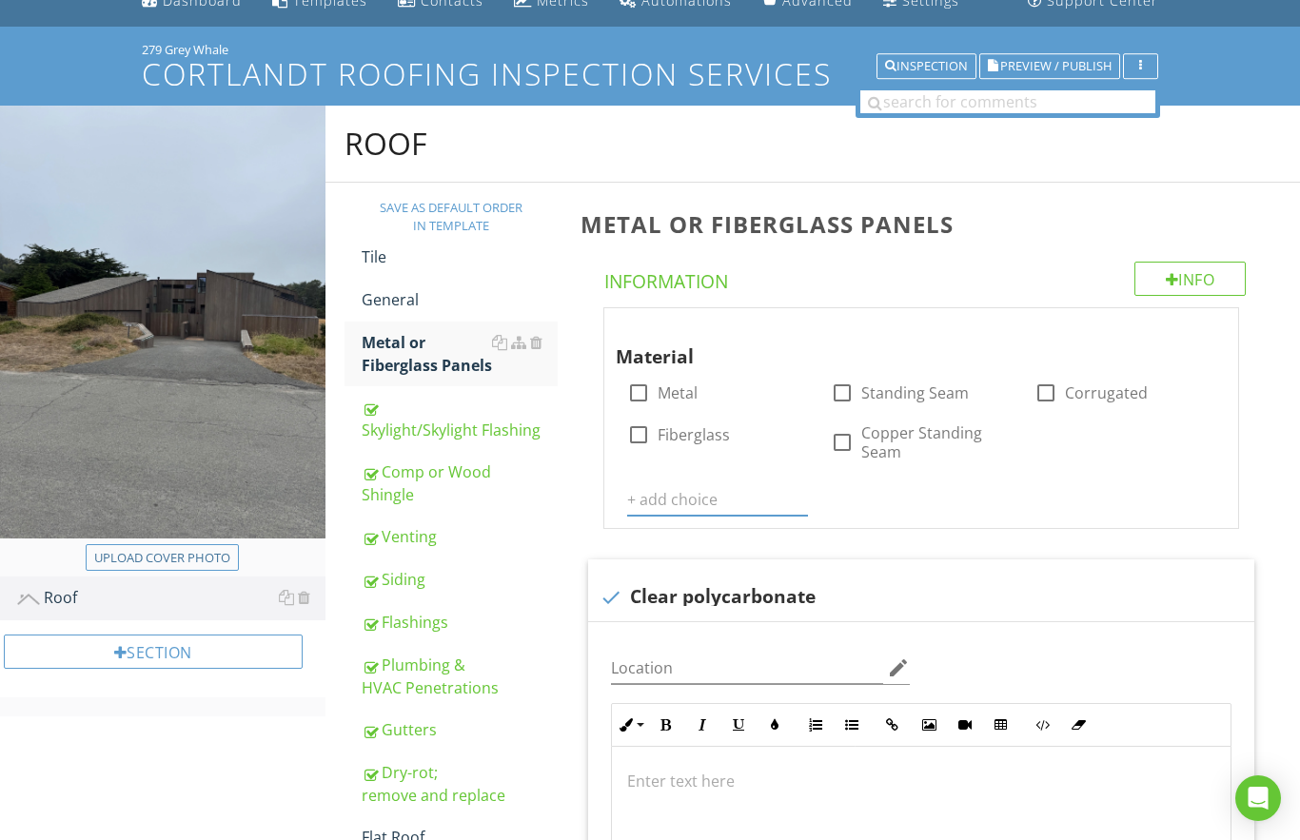
click at [640, 492] on input "text" at bounding box center [717, 499] width 181 height 31
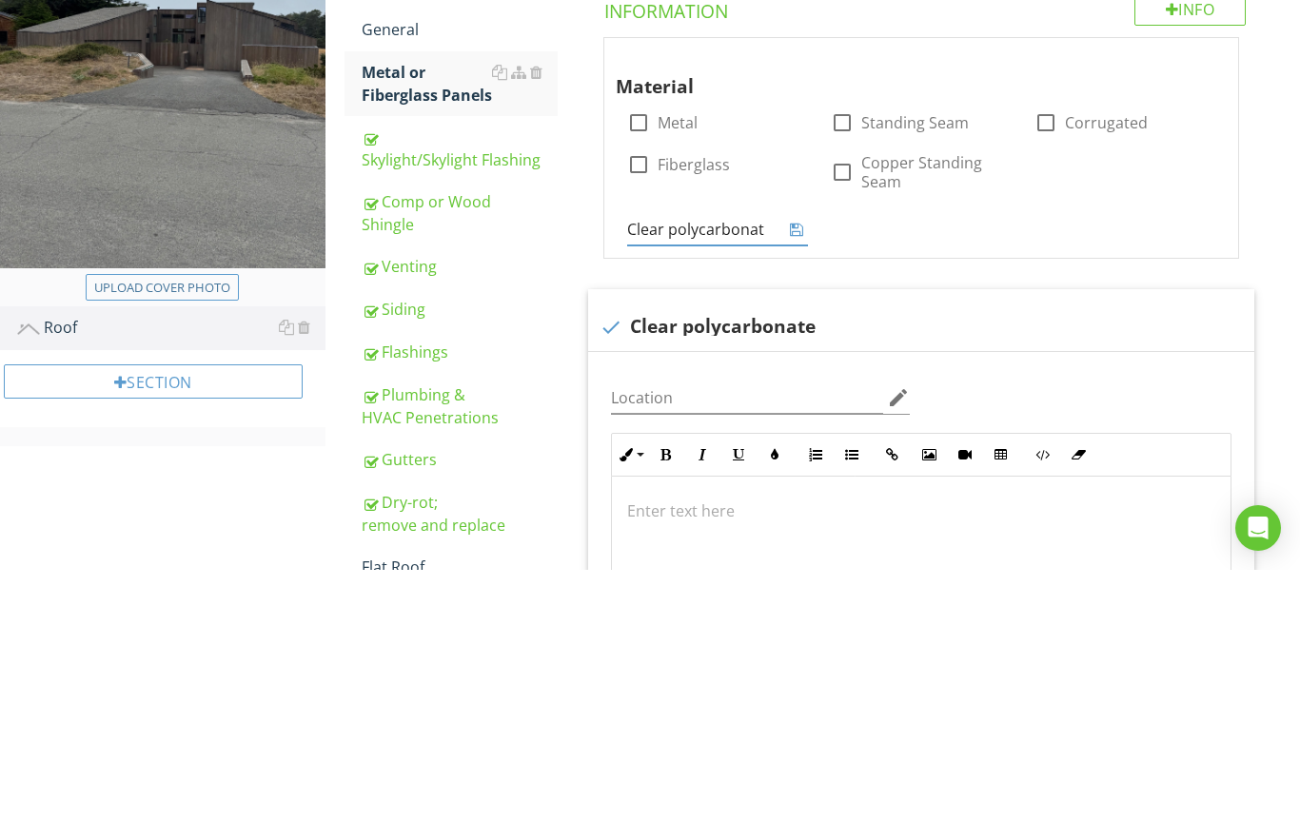
type input "Clear polycarbonate"
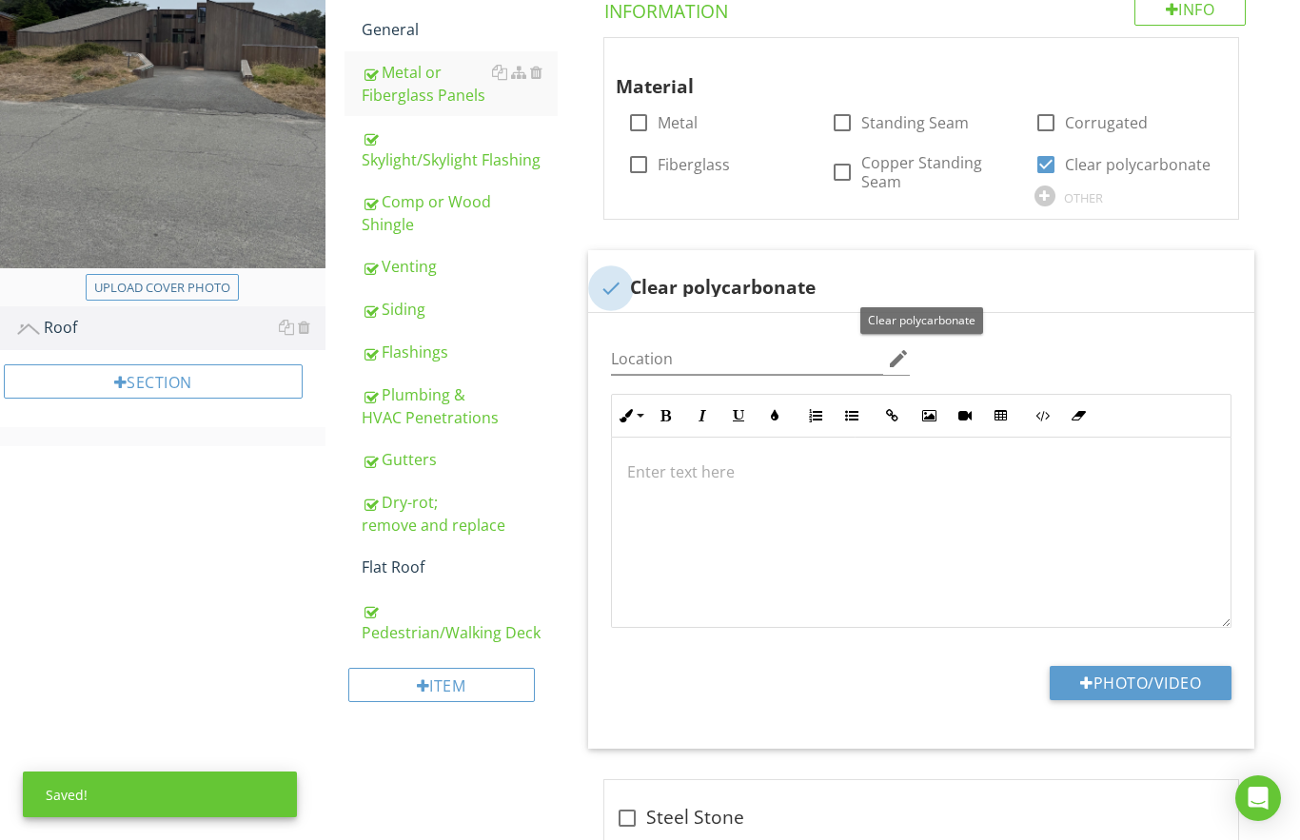
click at [611, 292] on div at bounding box center [611, 288] width 32 height 32
checkbox input "true"
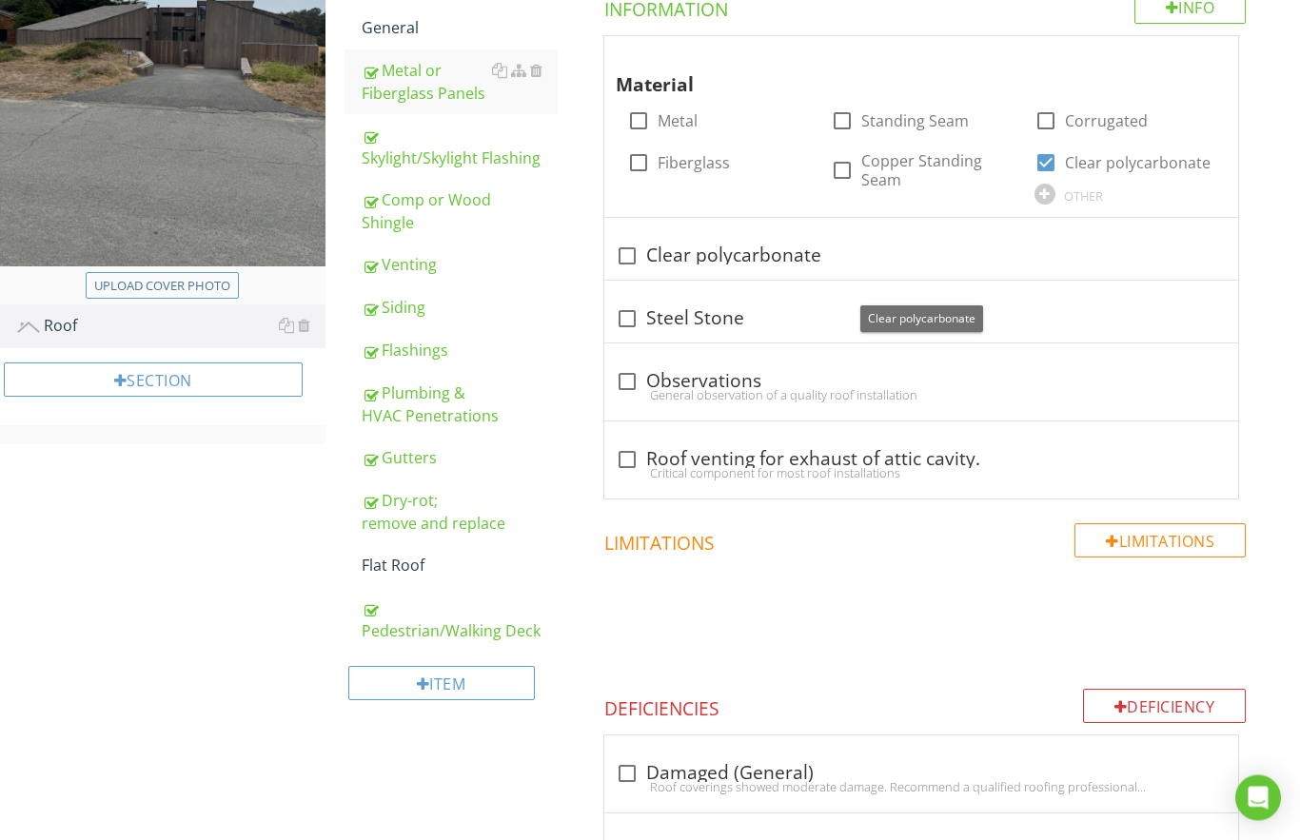
scroll to position [313, 0]
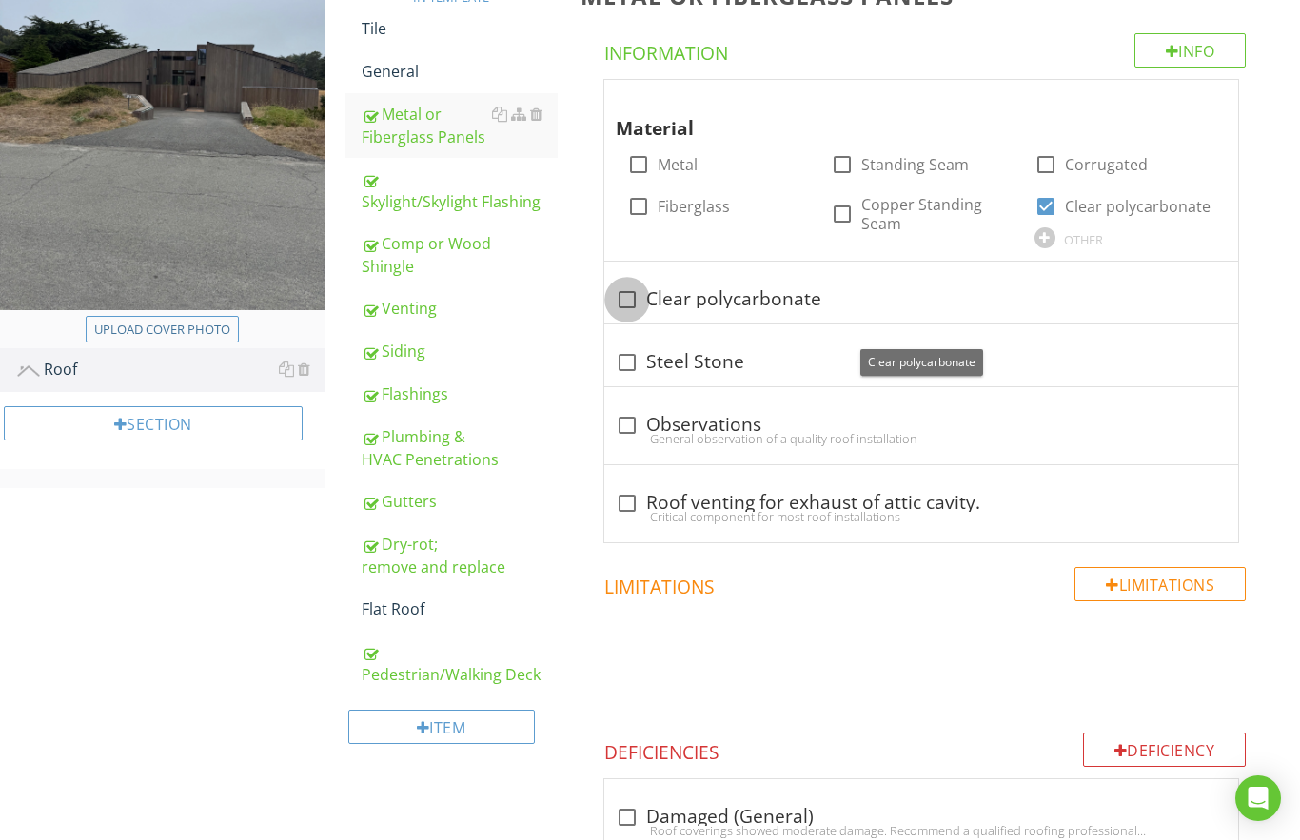
click at [635, 294] on div at bounding box center [627, 300] width 32 height 32
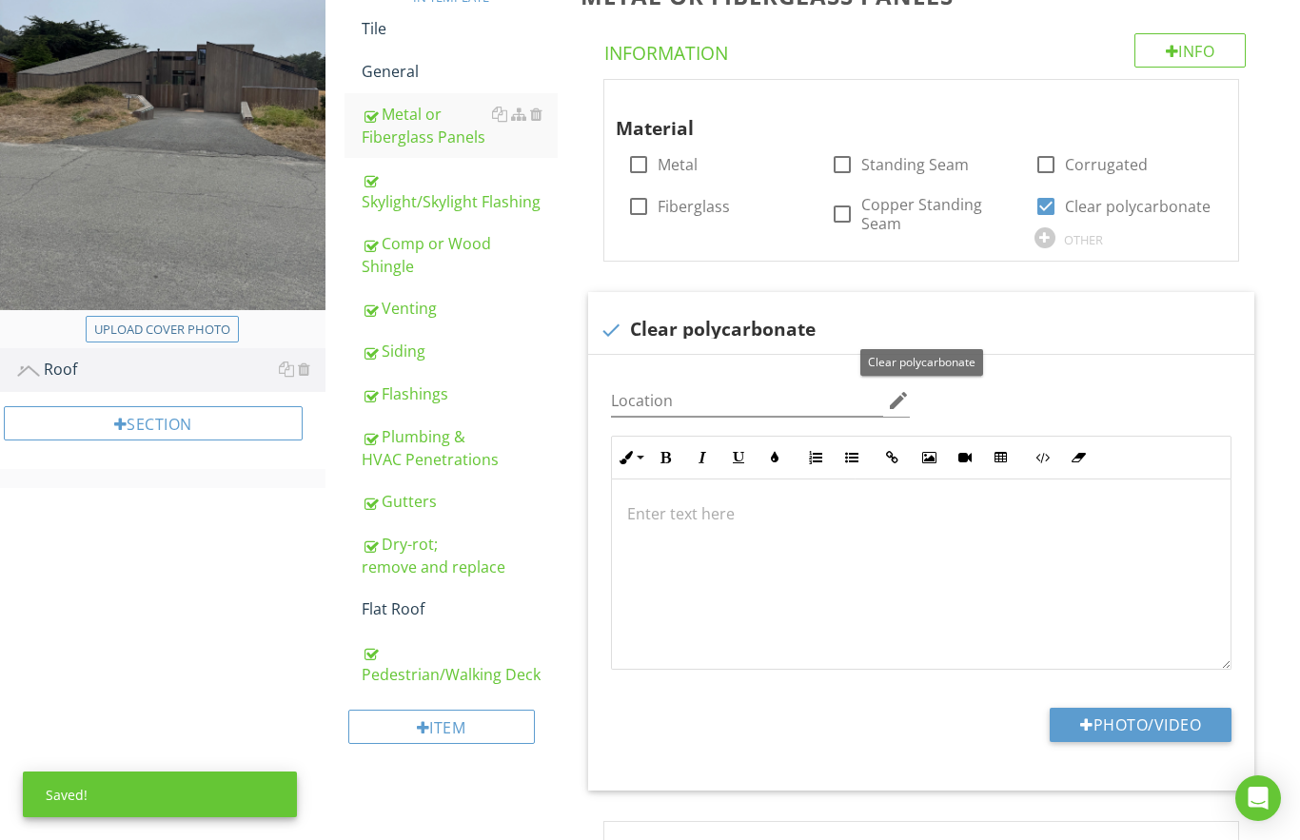
click at [1093, 722] on button "Photo/Video" at bounding box center [1141, 725] width 182 height 34
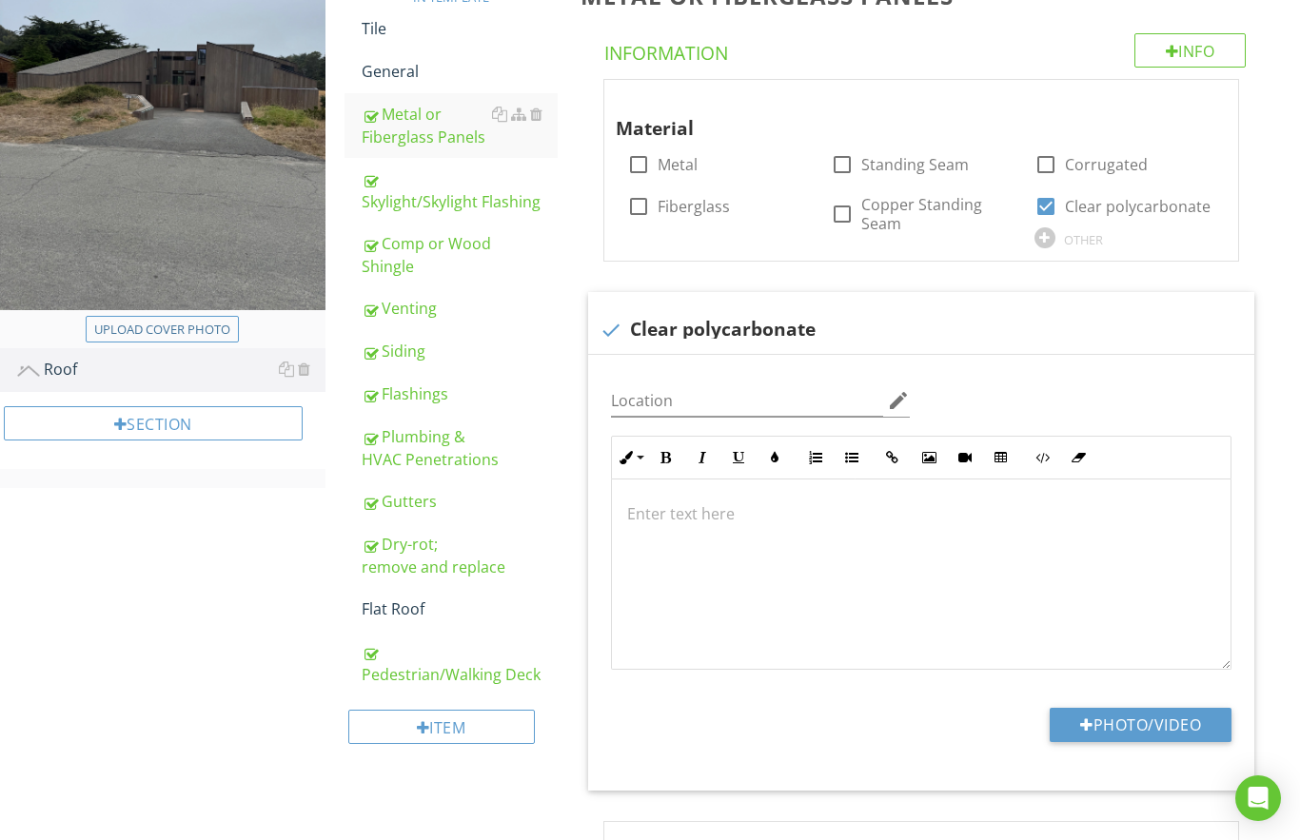
type input "C:\fakepath\IMG_8267.jpeg"
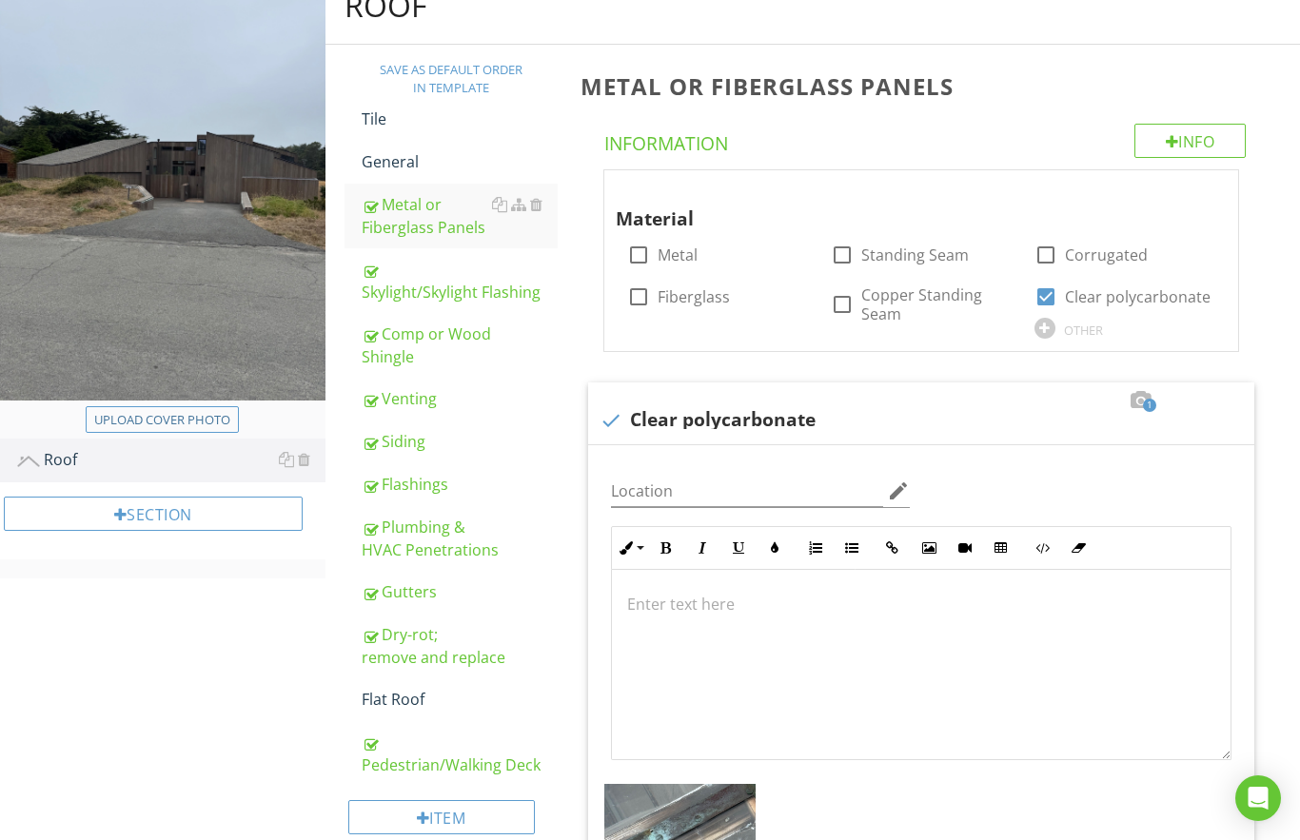
scroll to position [0, 0]
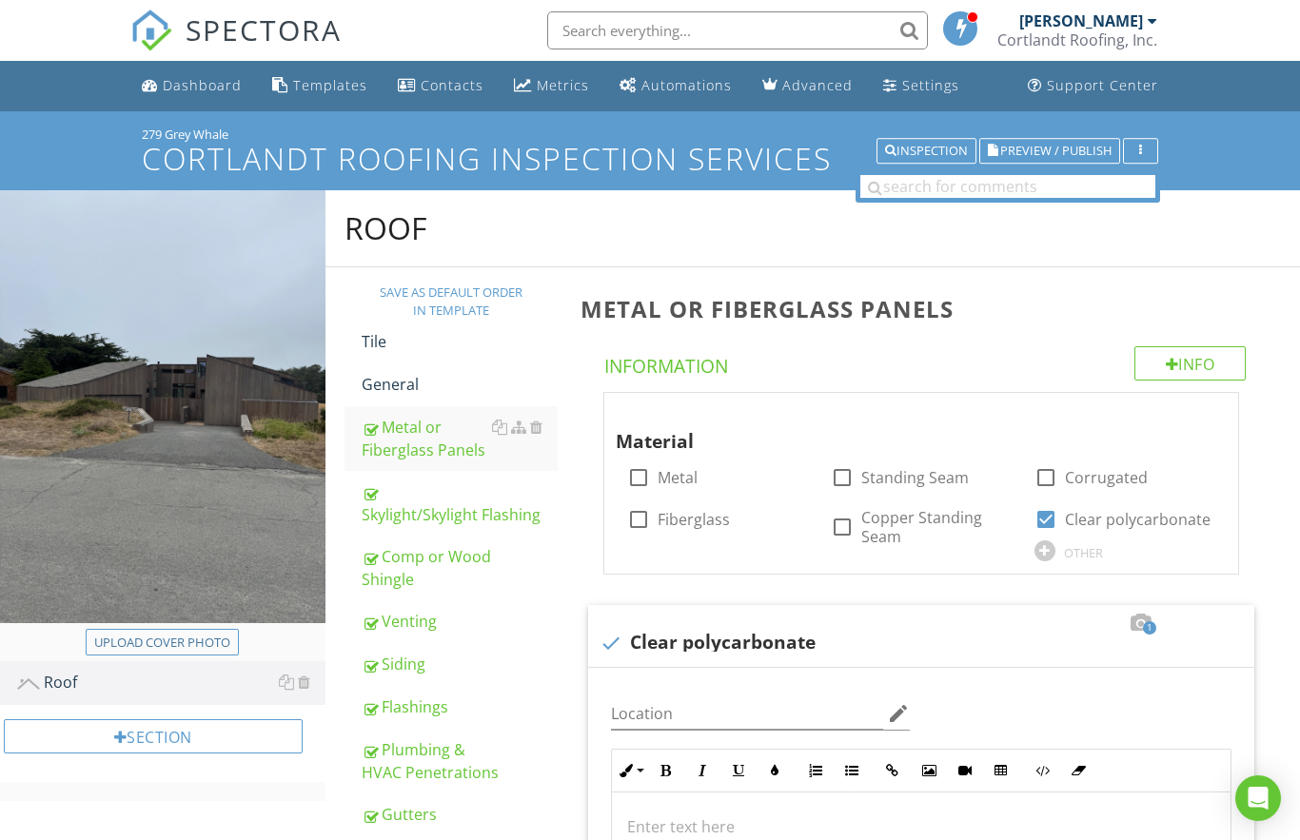
click at [1036, 146] on span "Preview / Publish" at bounding box center [1055, 151] width 111 height 12
